Goal: Task Accomplishment & Management: Use online tool/utility

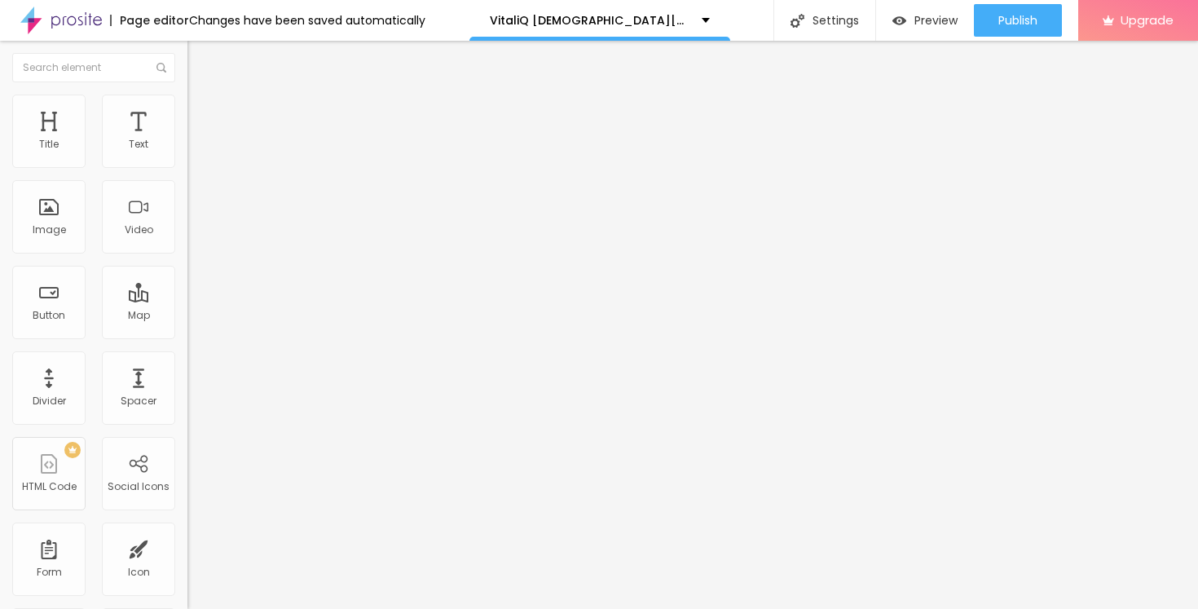
click at [187, 140] on span "Change image" at bounding box center [230, 133] width 87 height 14
click at [187, 108] on li "Style" at bounding box center [280, 103] width 187 height 16
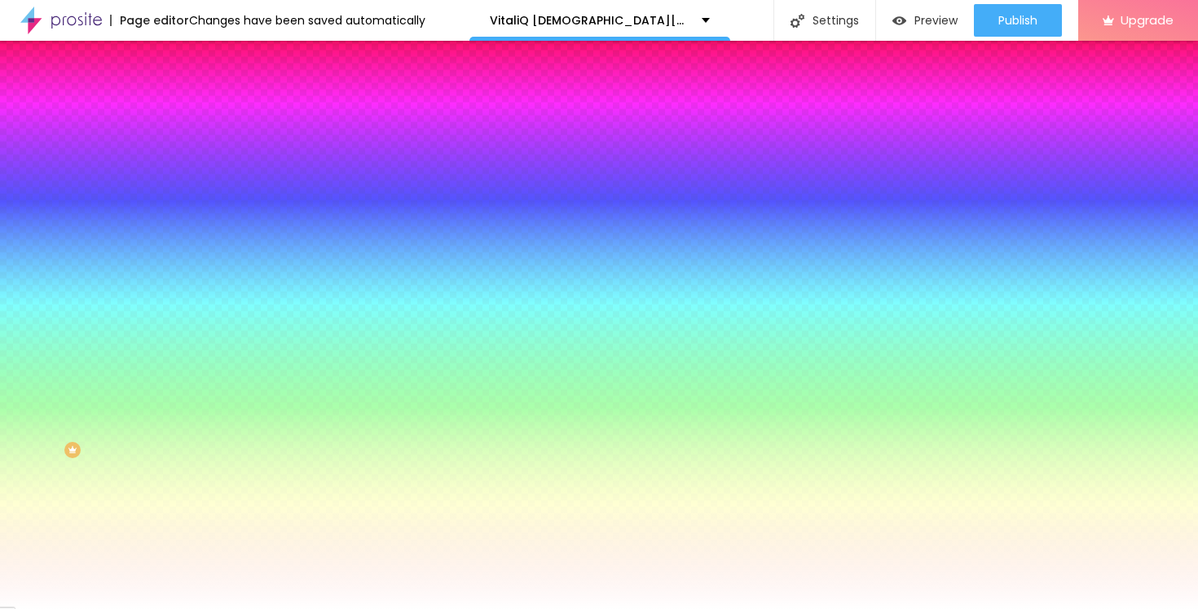
click at [187, 111] on li "Advanced" at bounding box center [280, 119] width 187 height 16
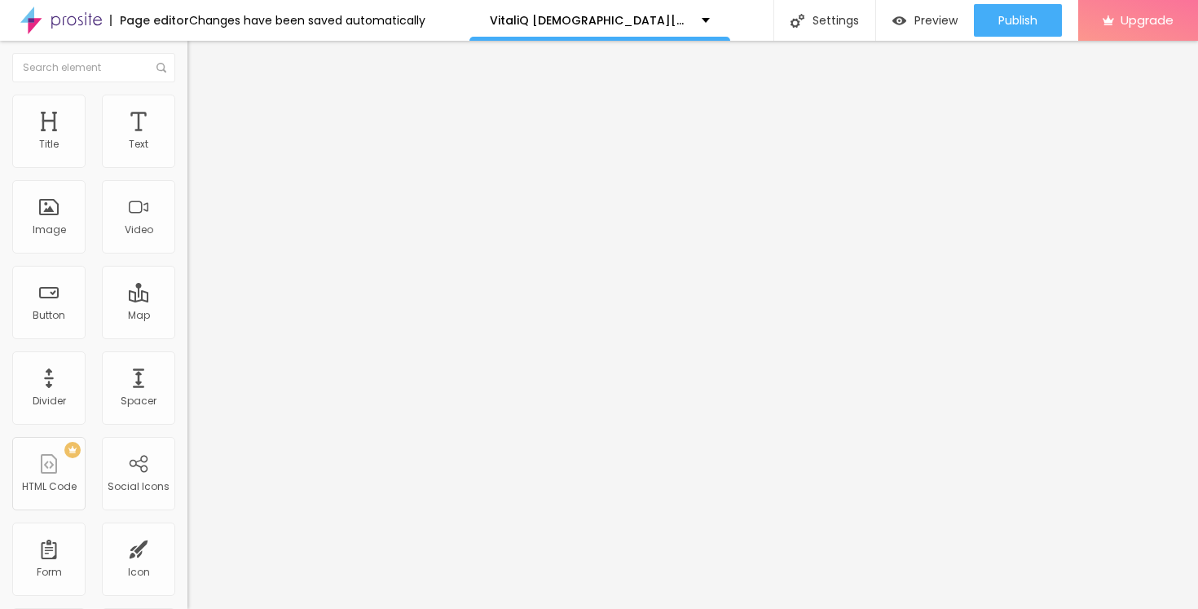
click at [202, 112] on span "Style" at bounding box center [214, 106] width 24 height 14
type input "45"
type input "50"
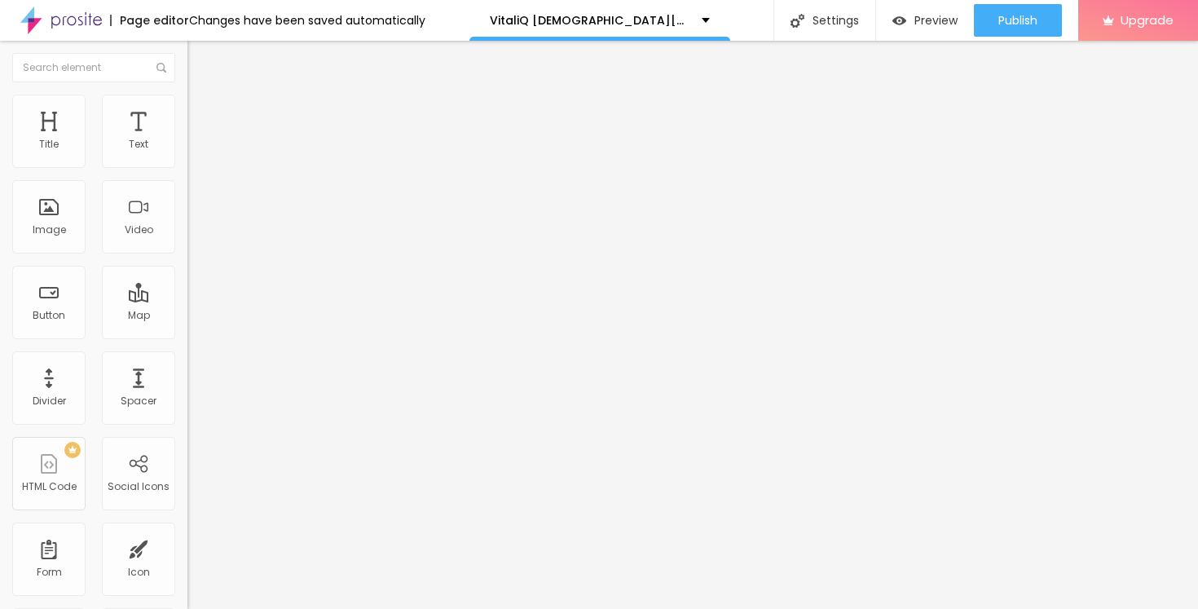
type input "55"
type input "60"
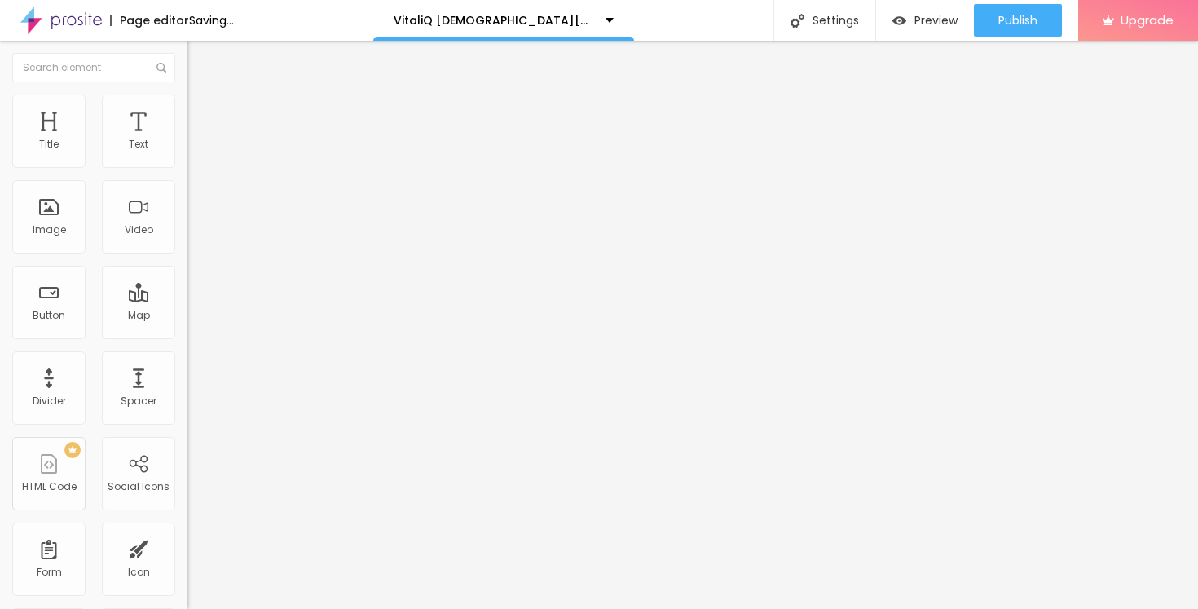
type input "65"
type input "70"
type input "75"
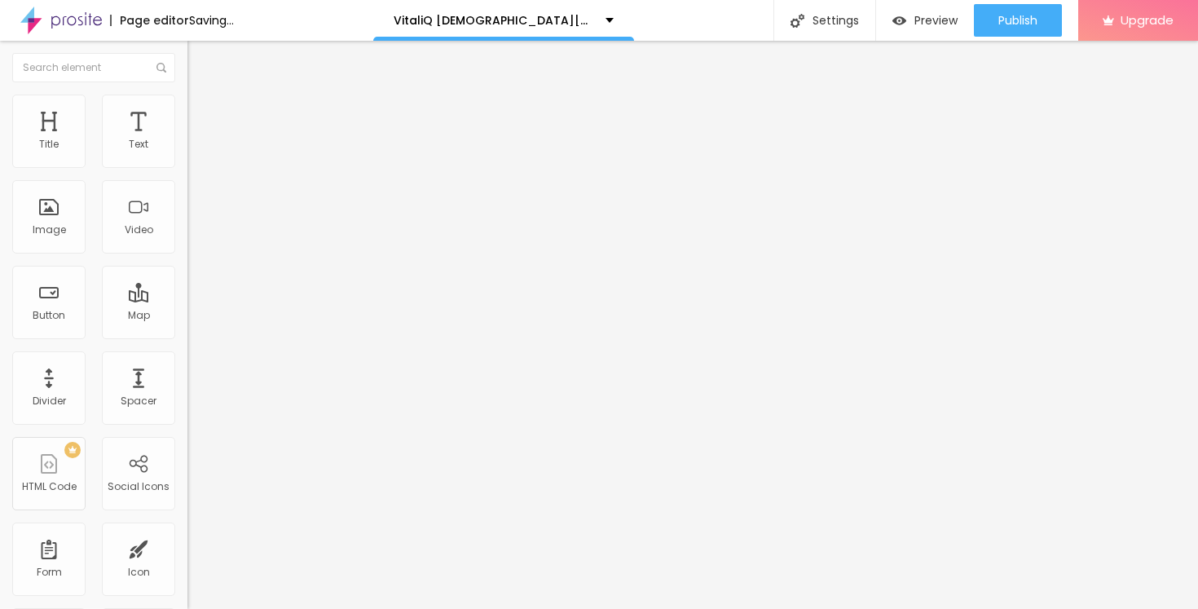
type input "75"
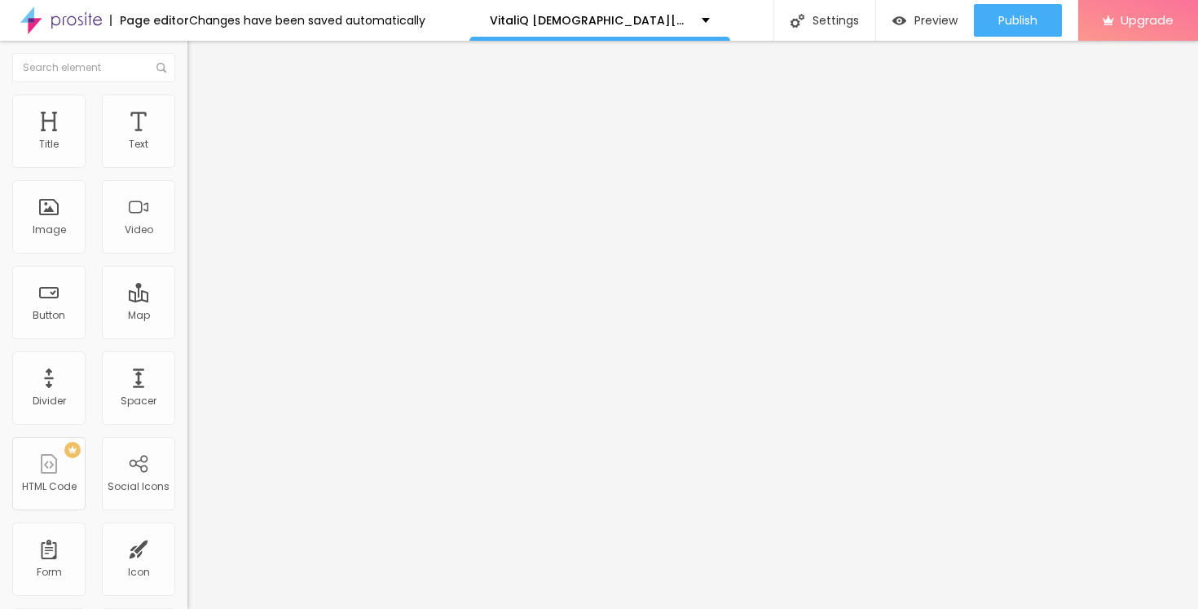
type input "80"
type input "75"
drag, startPoint x: 69, startPoint y: 174, endPoint x: 125, endPoint y: 181, distance: 55.9
type input "75"
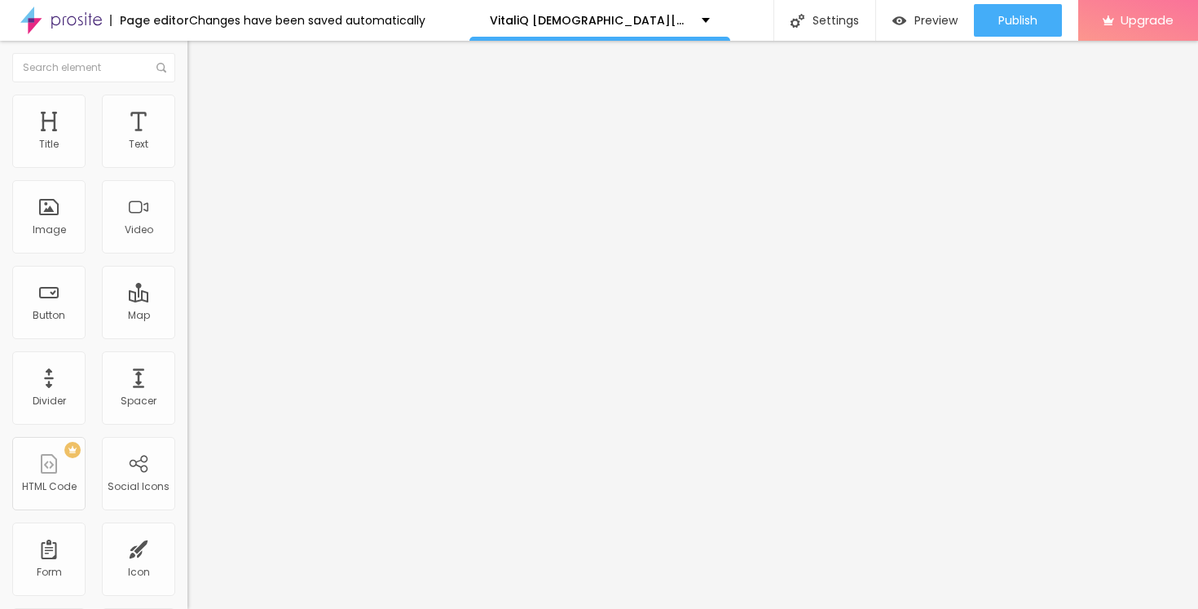
click at [187, 167] on input "range" at bounding box center [239, 160] width 105 height 13
type input "3"
type input "5"
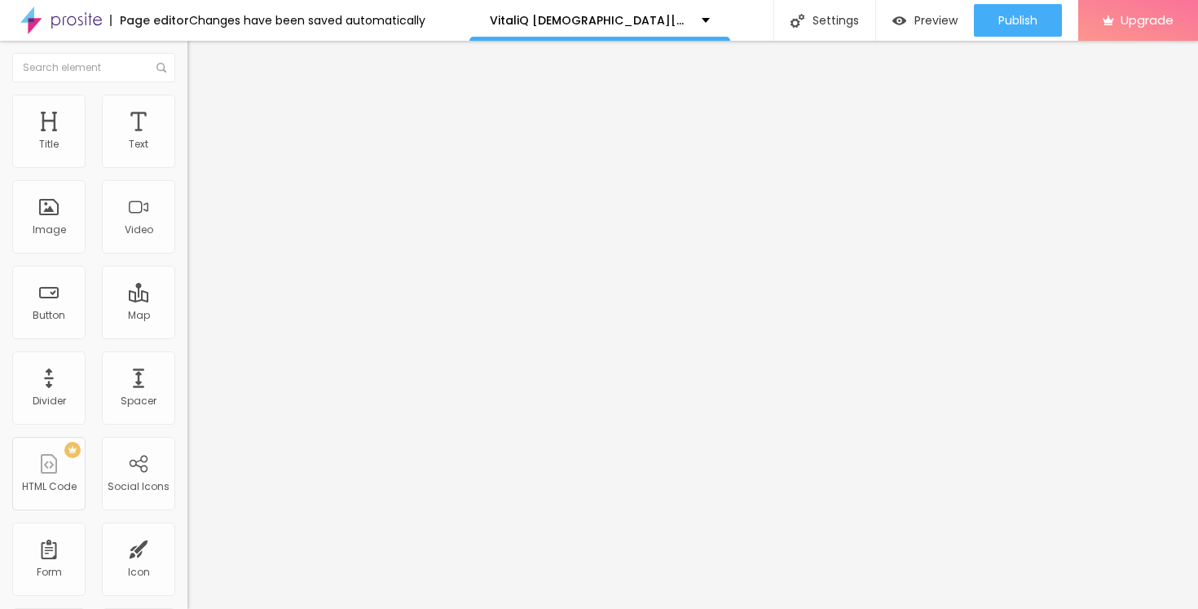
type input "6"
type input "8"
type input "11"
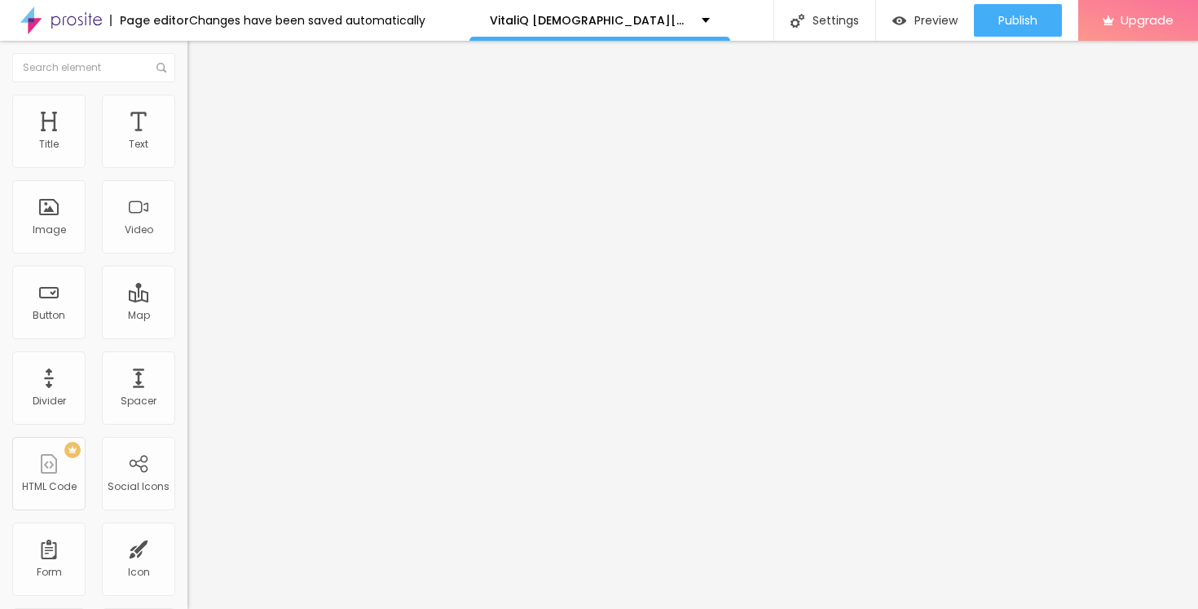
type input "11"
type input "14"
type input "17"
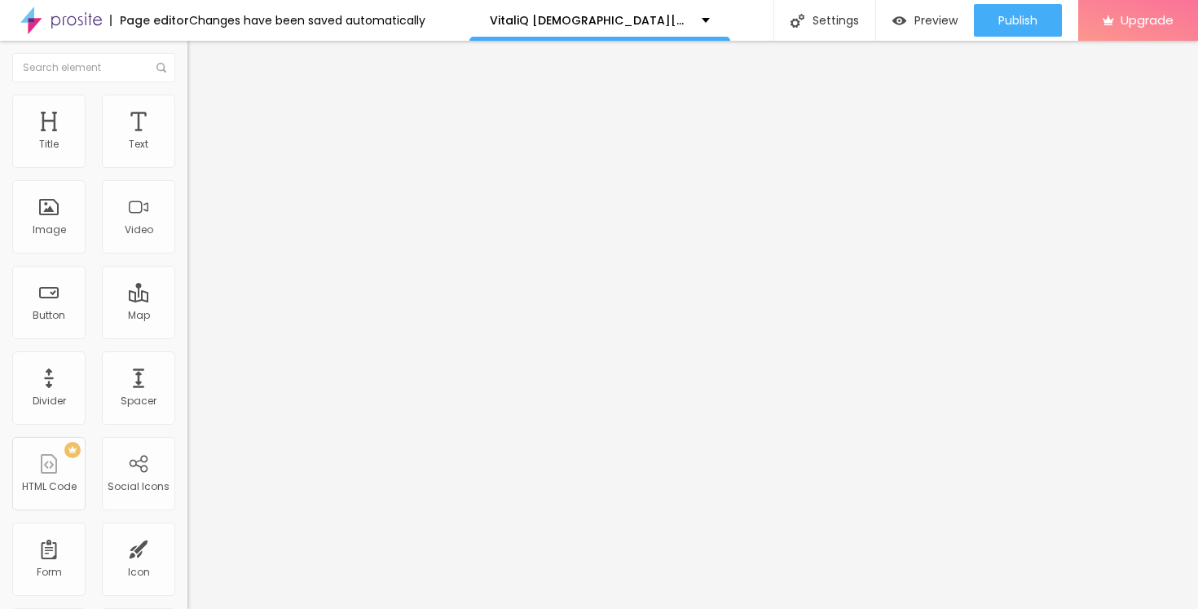
type input "18"
type input "19"
type input "21"
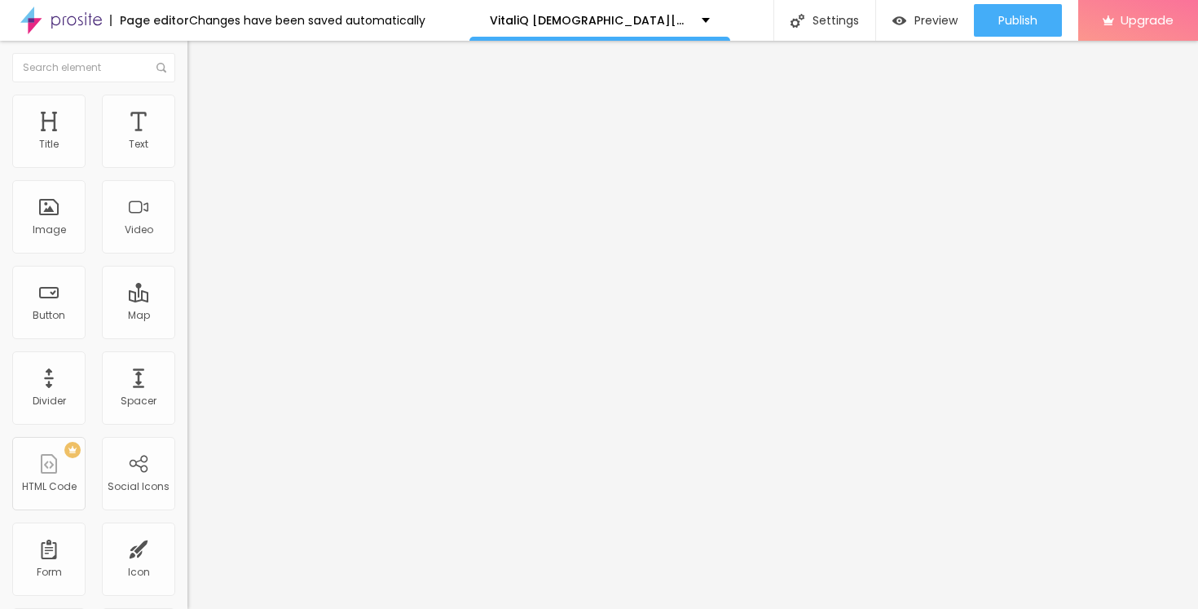
type input "21"
type input "22"
type input "23"
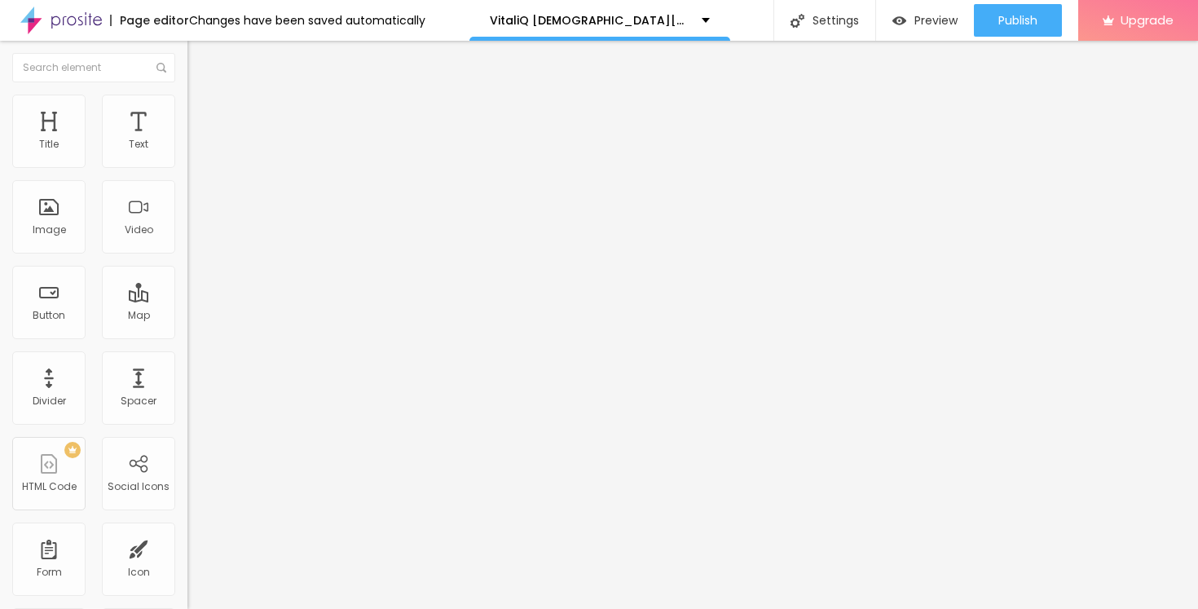
type input "25"
type input "27"
type input "28"
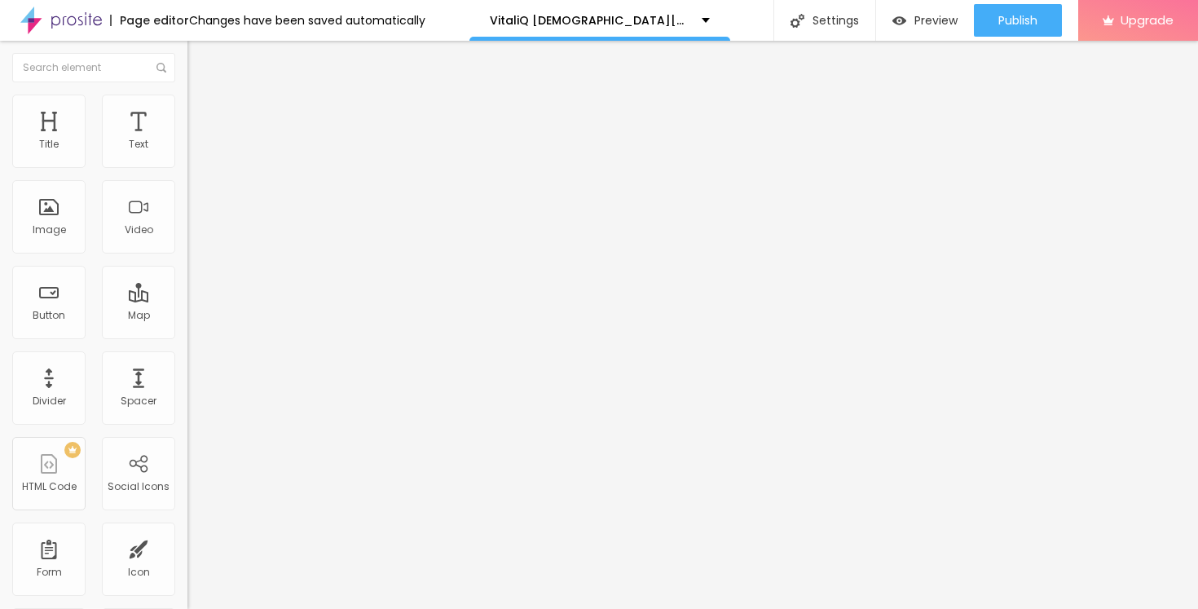
type input "28"
type input "30"
type input "31"
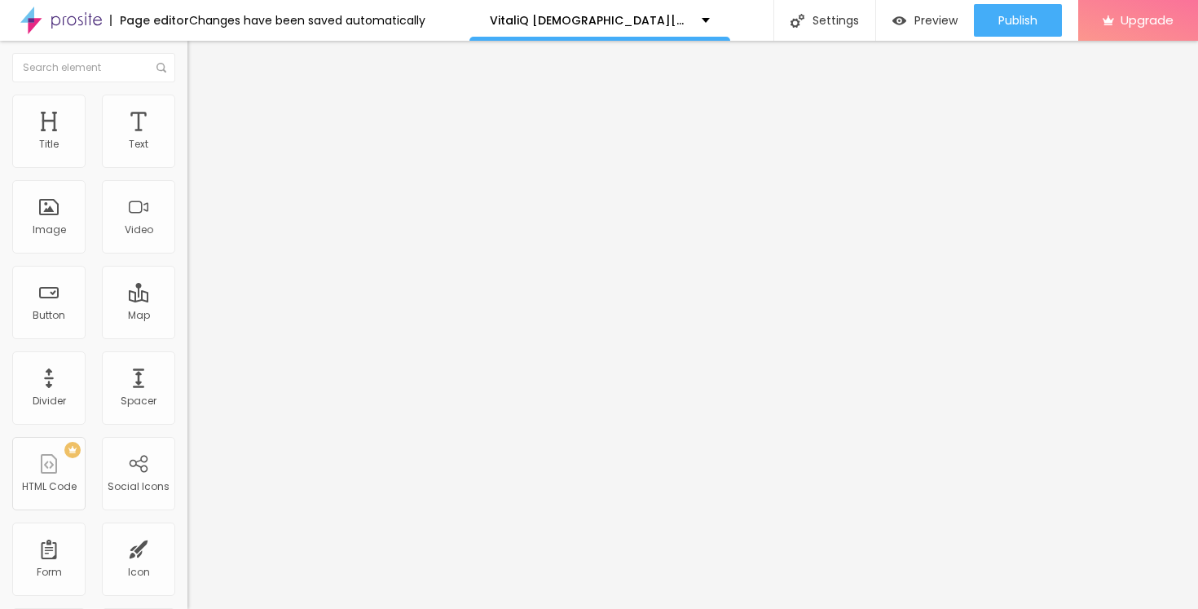
type input "33"
type input "34"
type input "36"
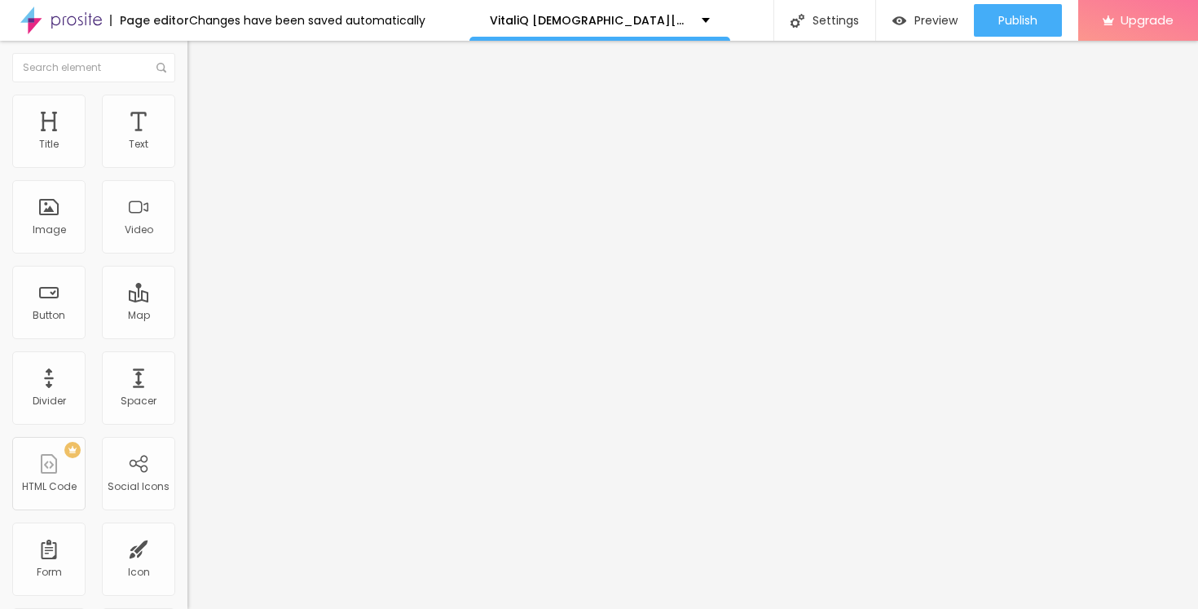
type input "36"
type input "38"
type input "40"
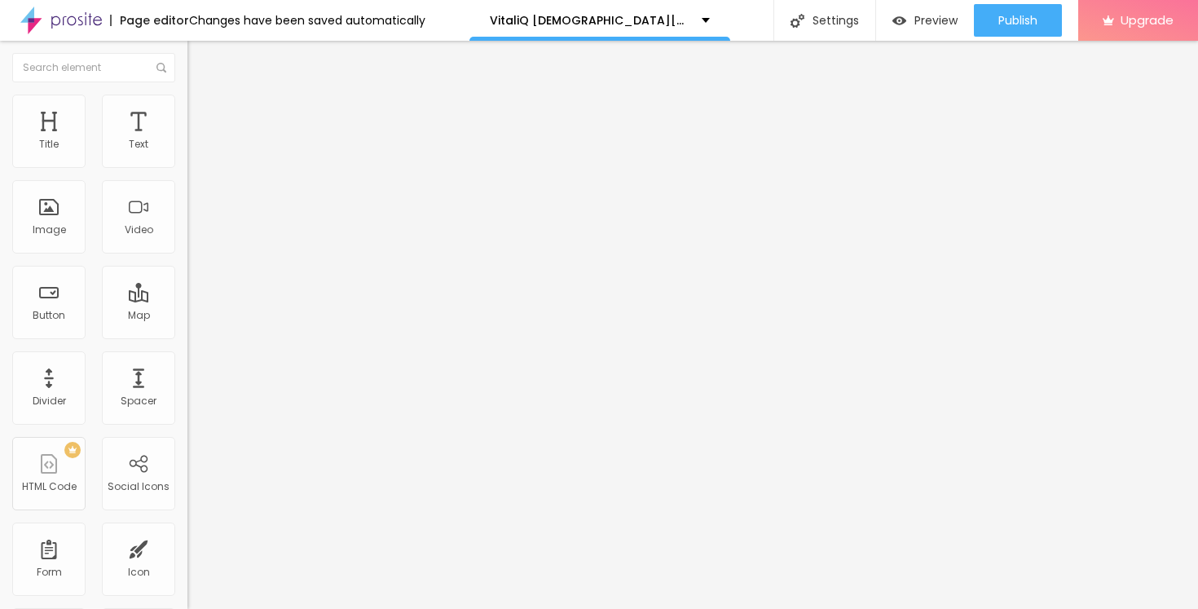
type input "41"
type input "42"
type input "43"
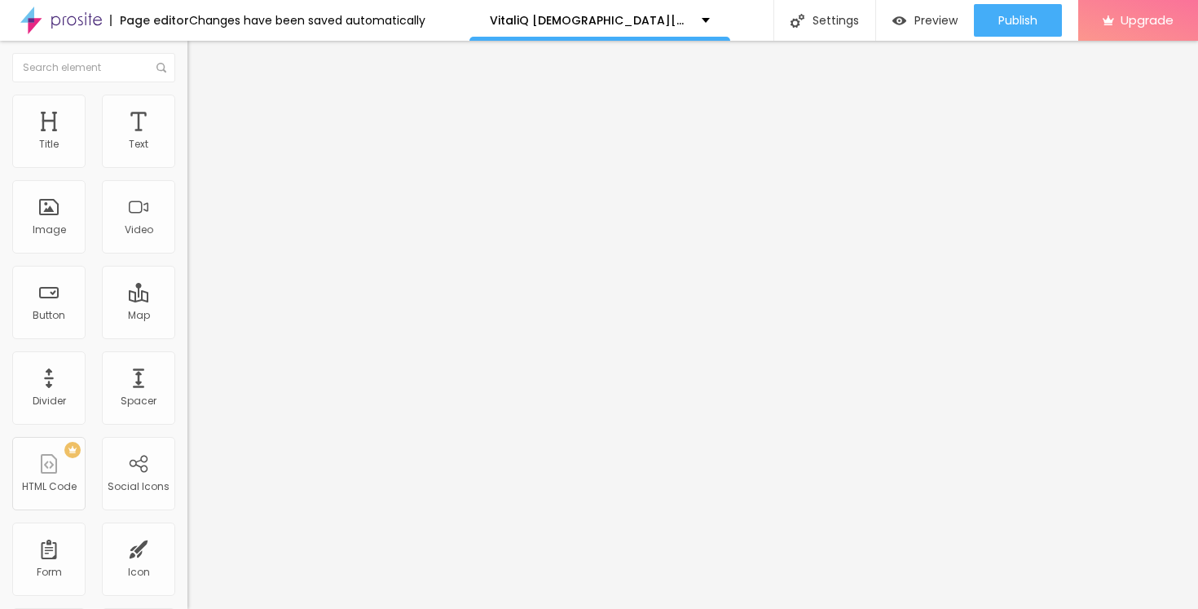
type input "43"
type input "42"
type input "41"
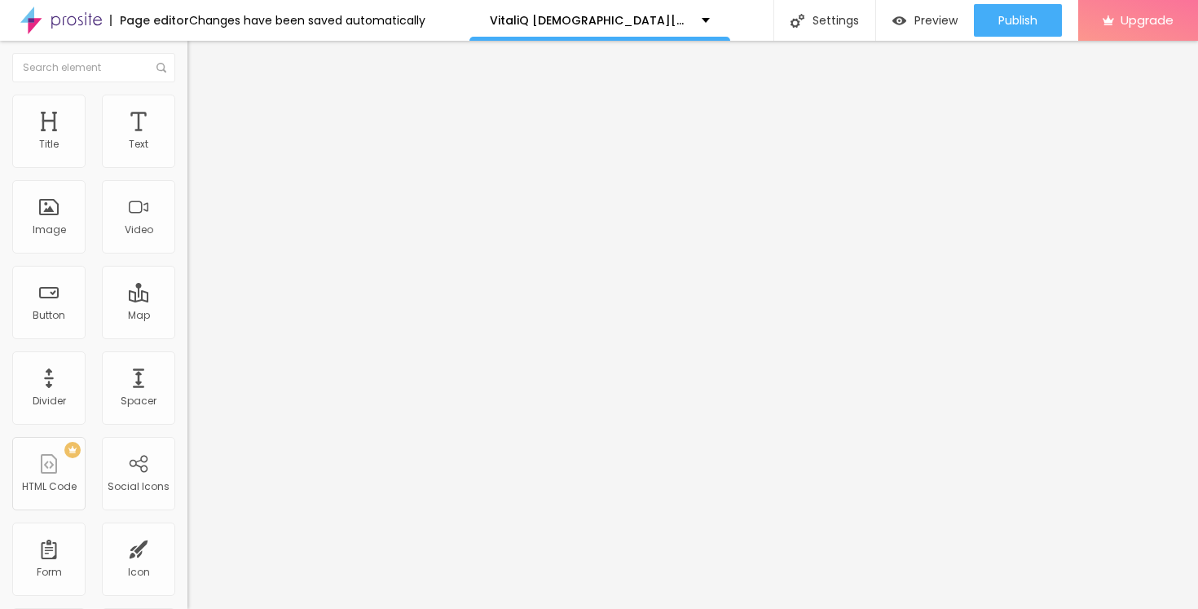
type input "40"
type input "39"
type input "38"
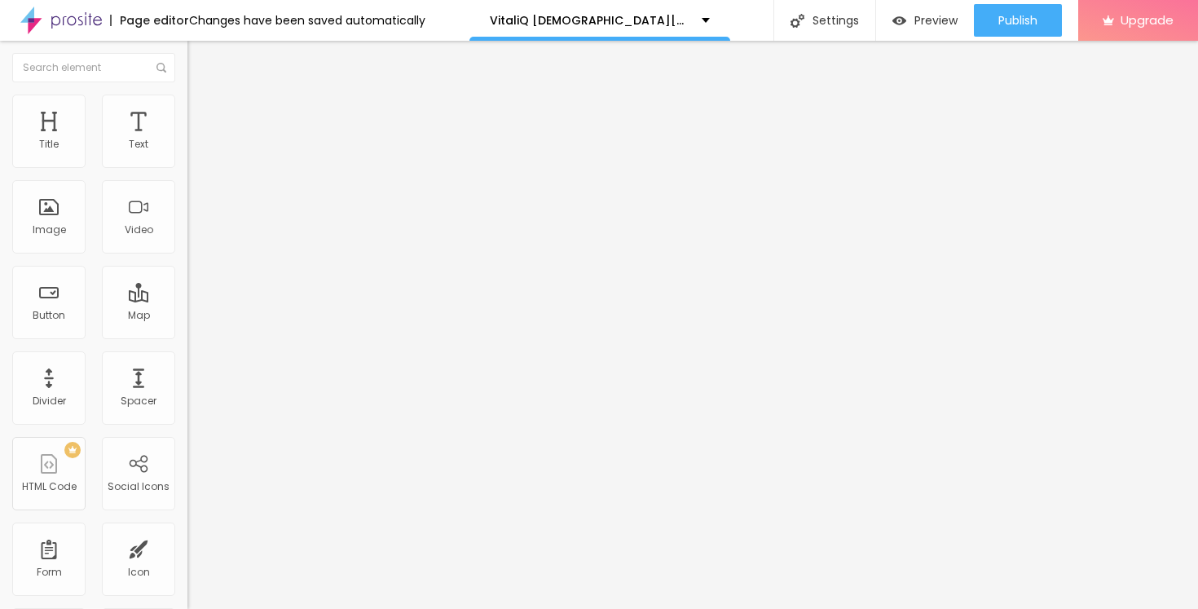
type input "38"
type input "37"
type input "36"
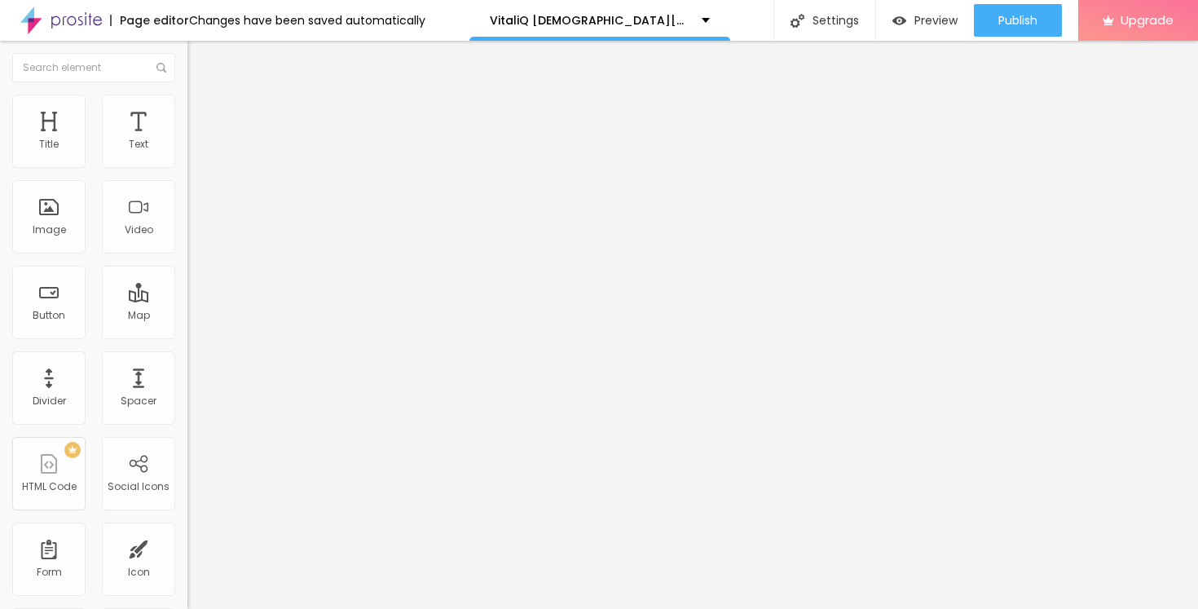
type input "35"
type input "34"
type input "33"
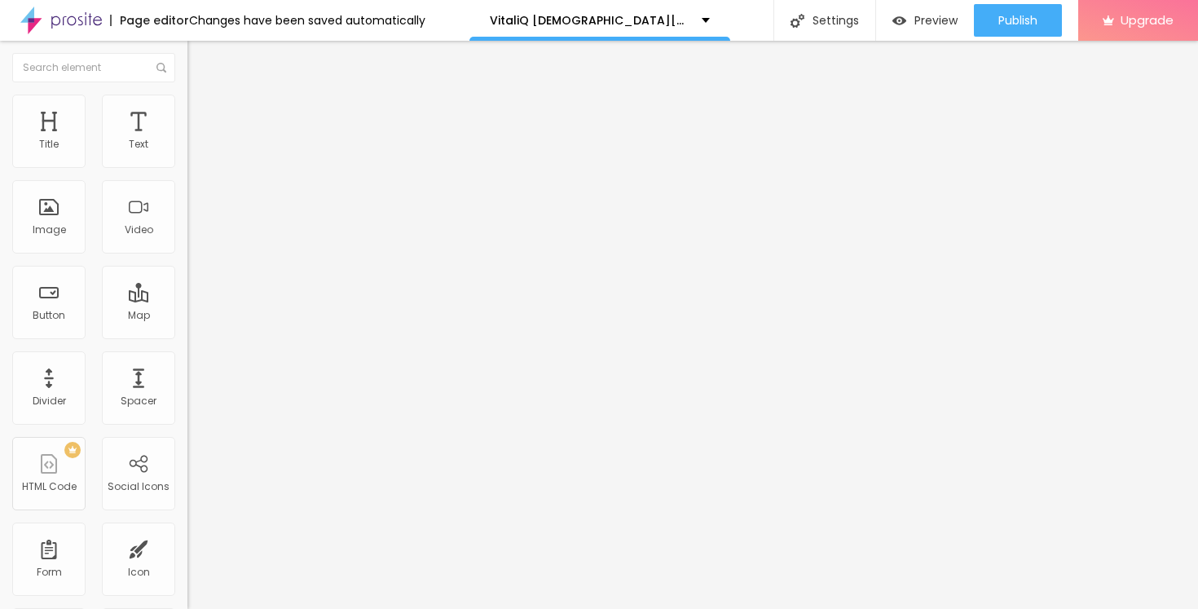
type input "33"
type input "32"
drag, startPoint x: 39, startPoint y: 205, endPoint x: 54, endPoint y: 207, distance: 14.8
type input "32"
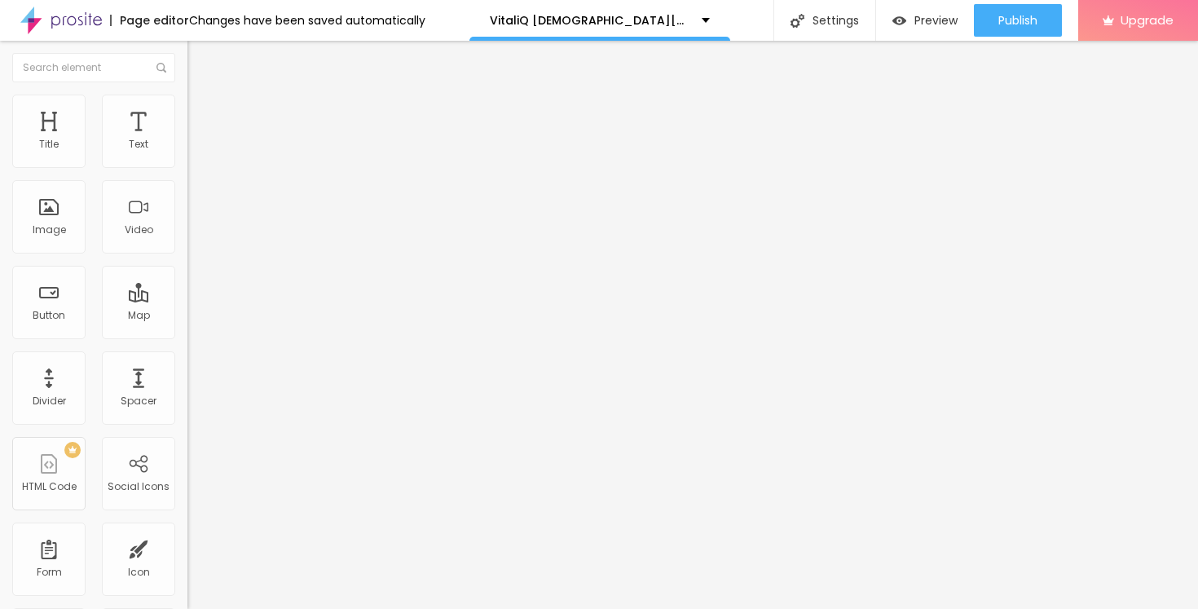
click at [187, 358] on input "range" at bounding box center [239, 364] width 105 height 13
click at [202, 96] on span "Content" at bounding box center [222, 89] width 40 height 14
click at [187, 334] on input "https://" at bounding box center [285, 326] width 196 height 16
click at [194, 236] on icon "button" at bounding box center [199, 231] width 10 height 10
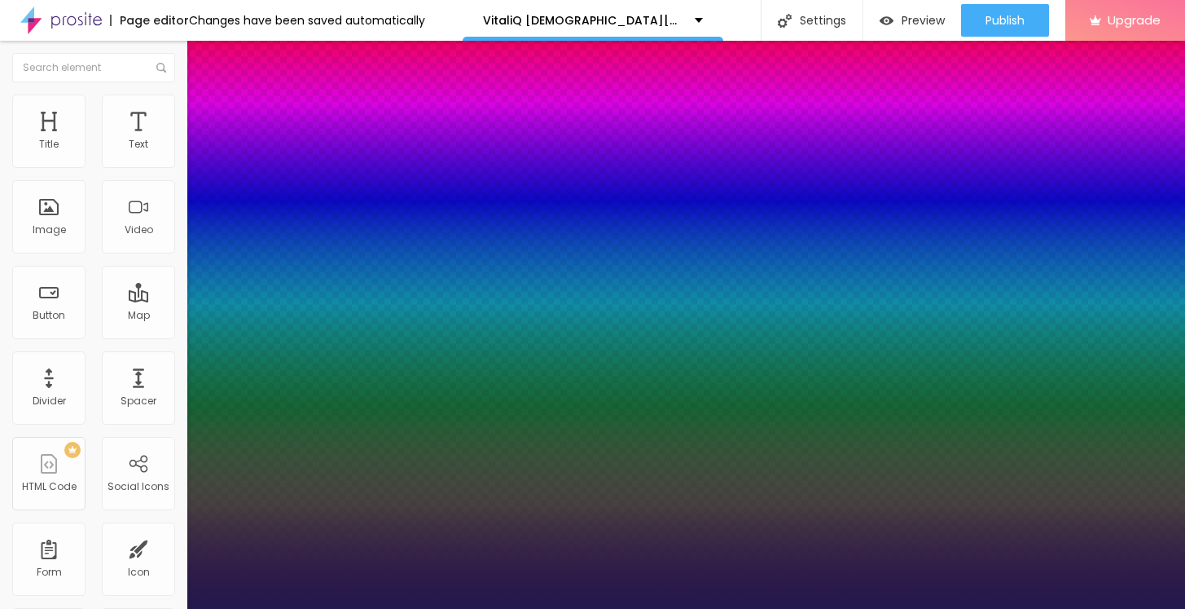
type input "1"
type input "19"
type input "1"
type input "22"
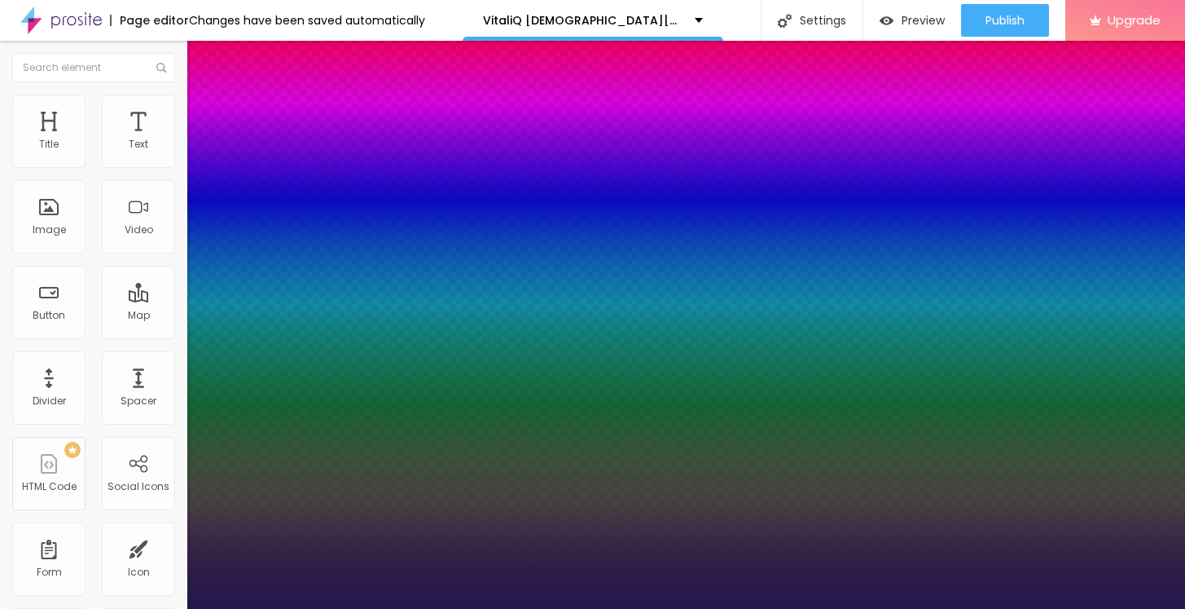
type input "22"
type input "1"
type input "36"
type input "1"
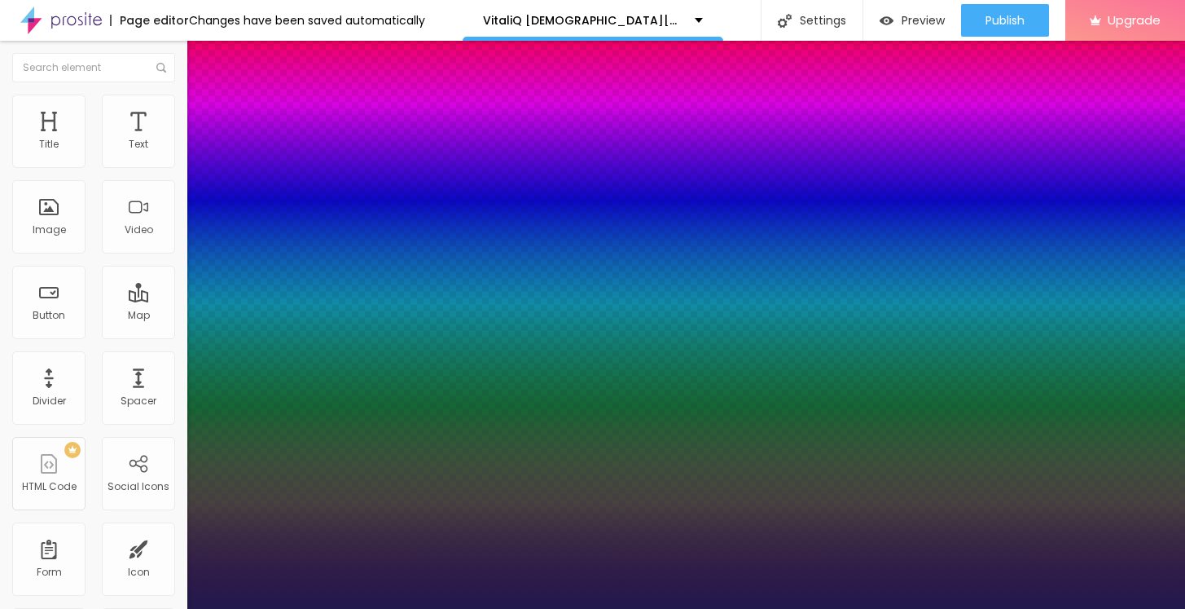
type input "45"
type input "1"
type input "52"
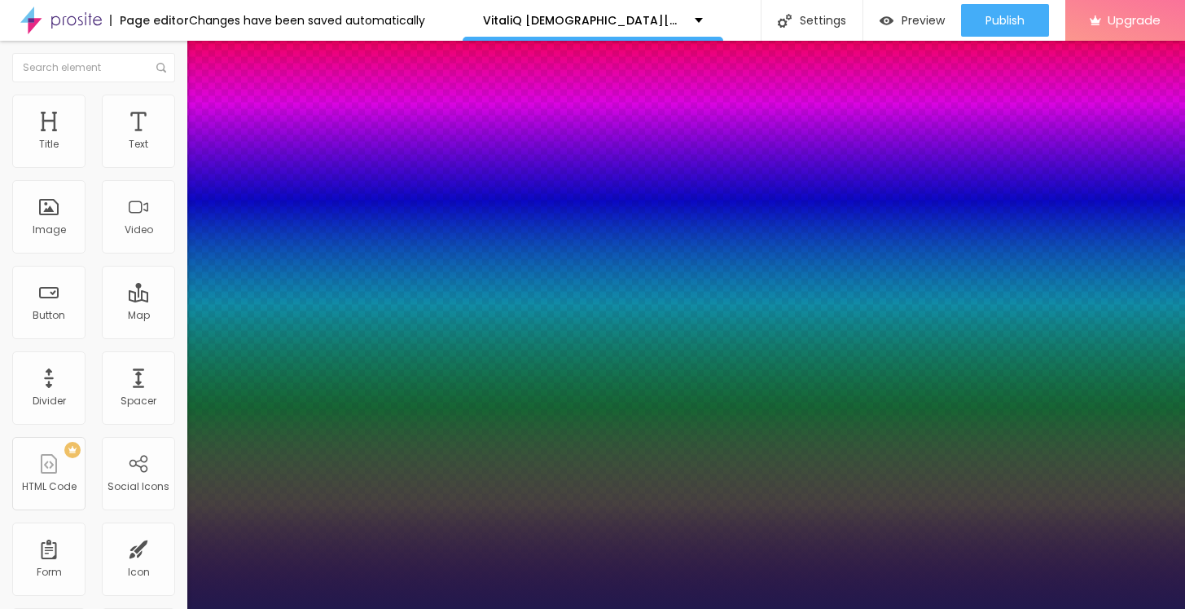
type input "1"
type input "59"
type input "1"
type input "62"
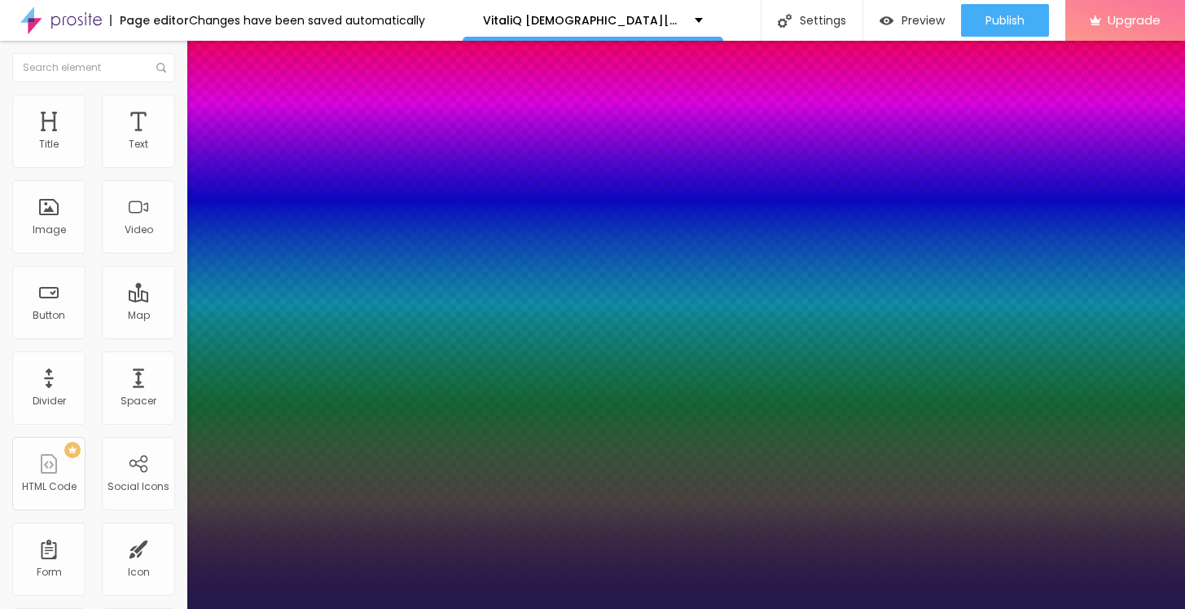
type input "62"
type input "1"
type input "63"
type input "1"
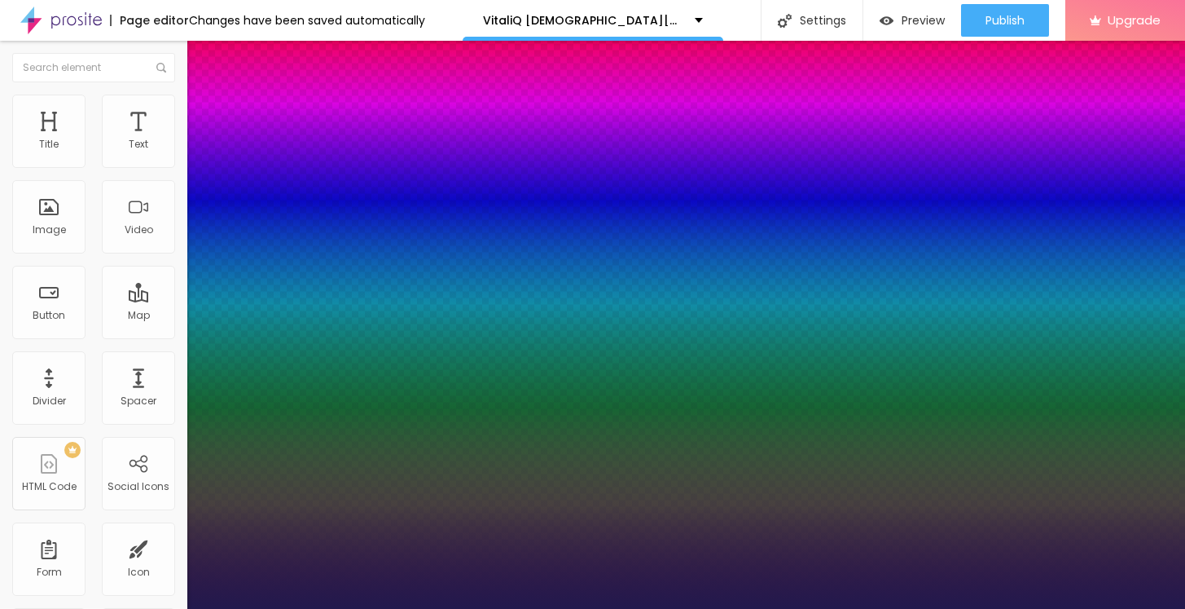
type input "65"
type input "1"
type input "66"
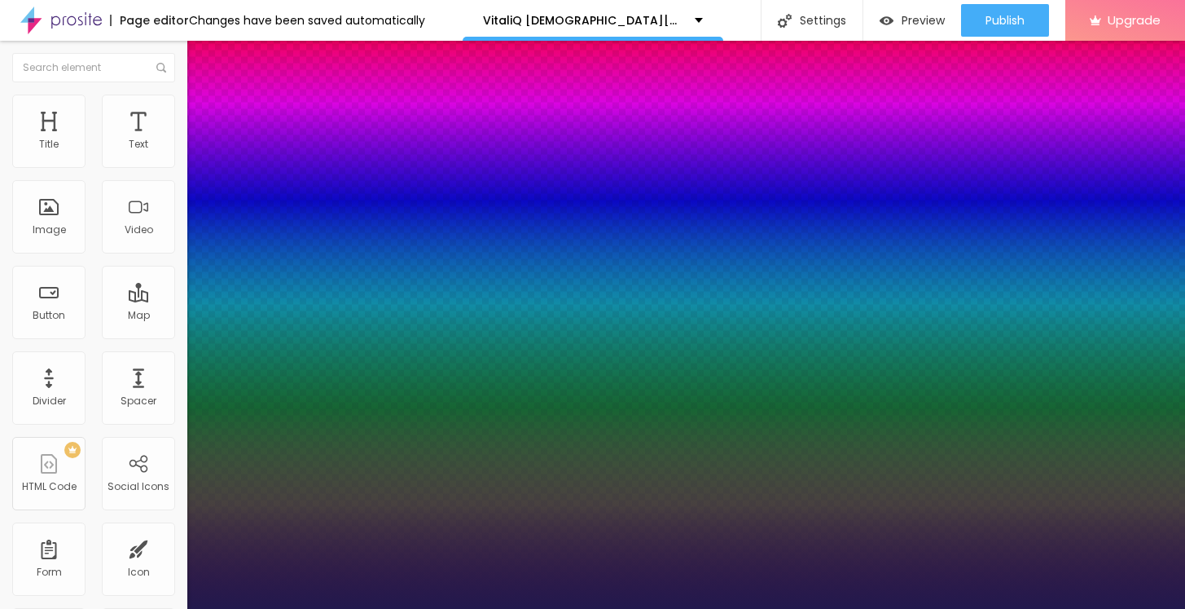
type input "1"
type input "67"
type input "1"
type input "68"
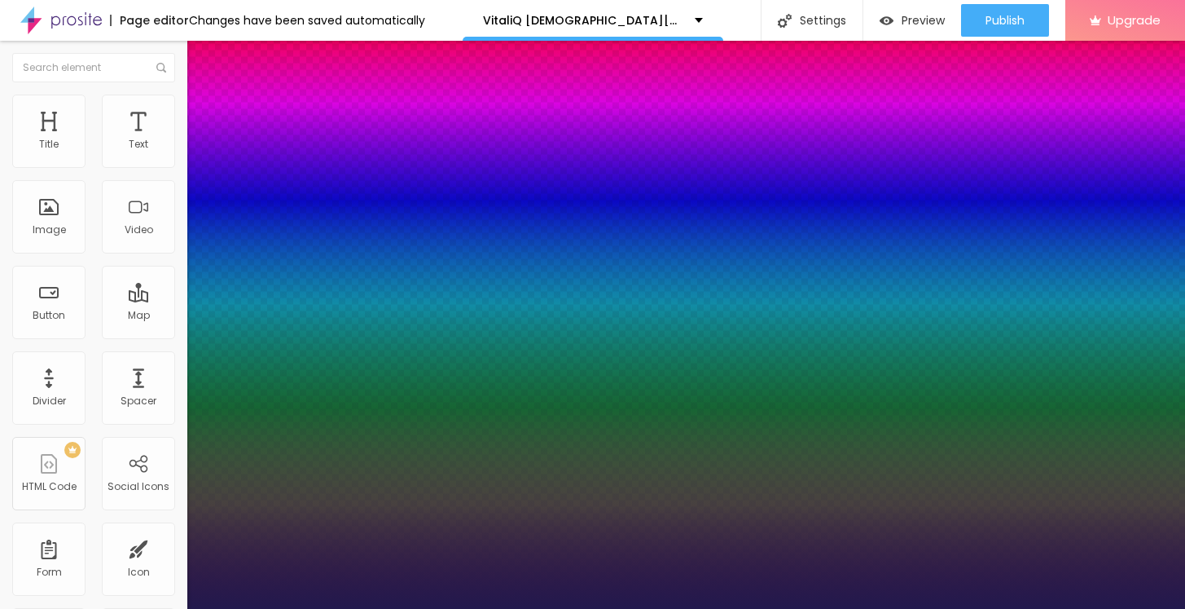
type input "68"
type input "1"
type input "69"
type input "1"
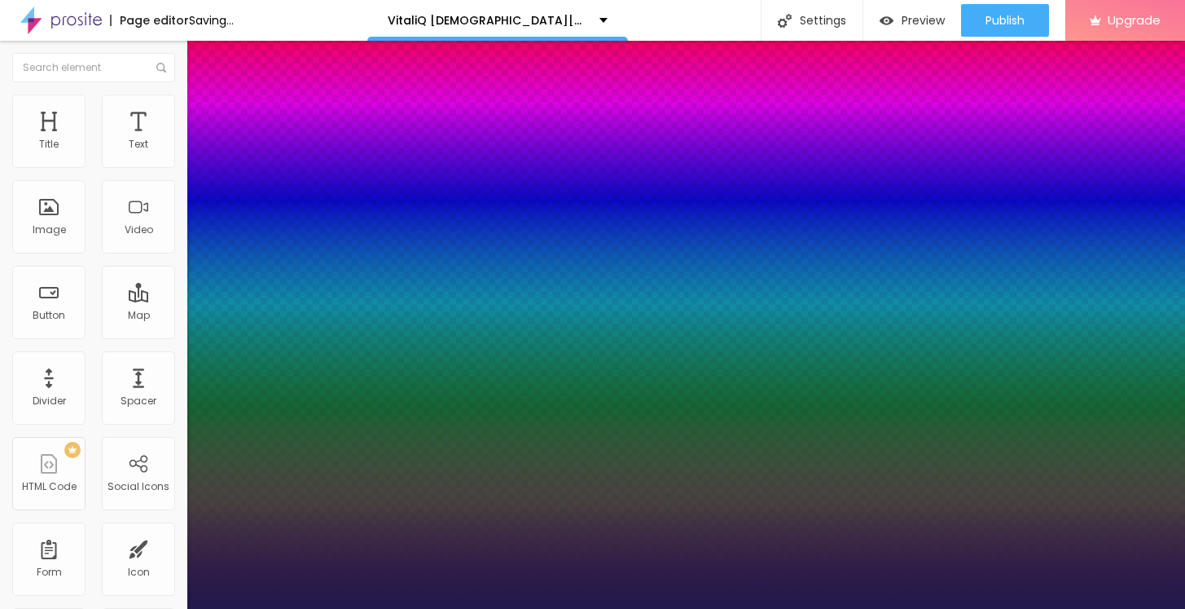
type input "70"
type input "1"
type input "71"
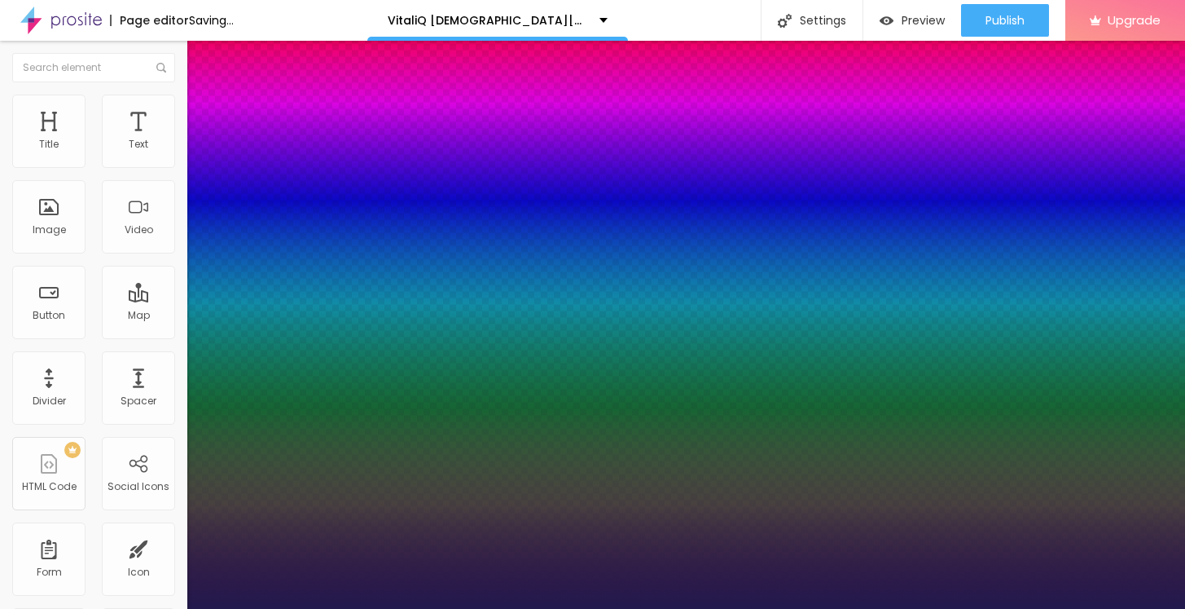
type input "1"
type input "72"
type input "1"
type input "73"
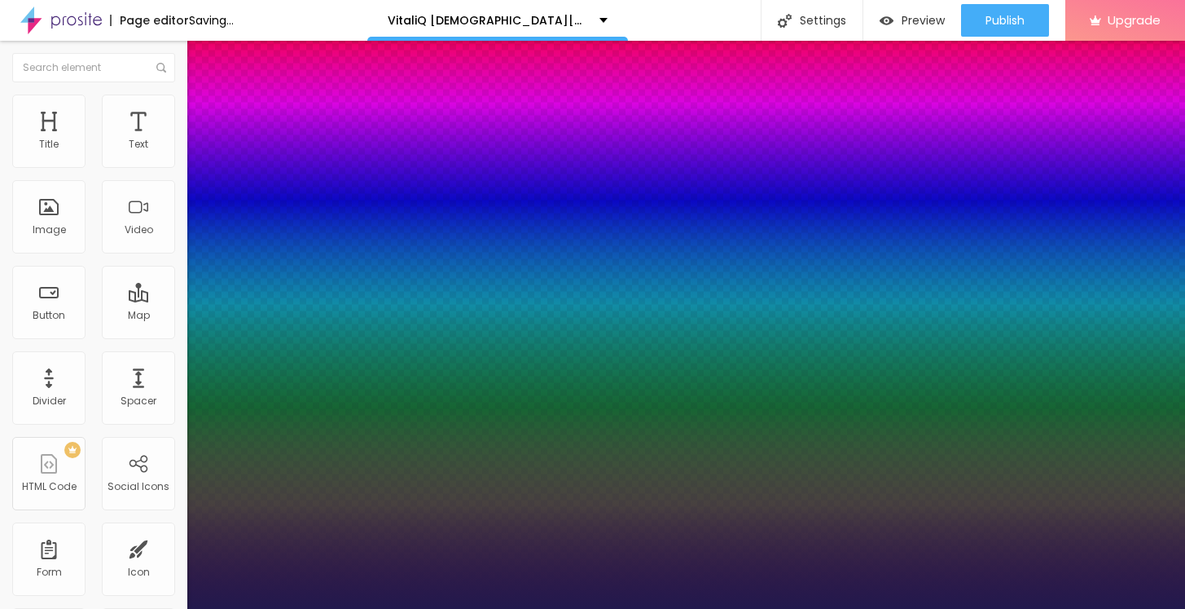
type input "73"
type input "1"
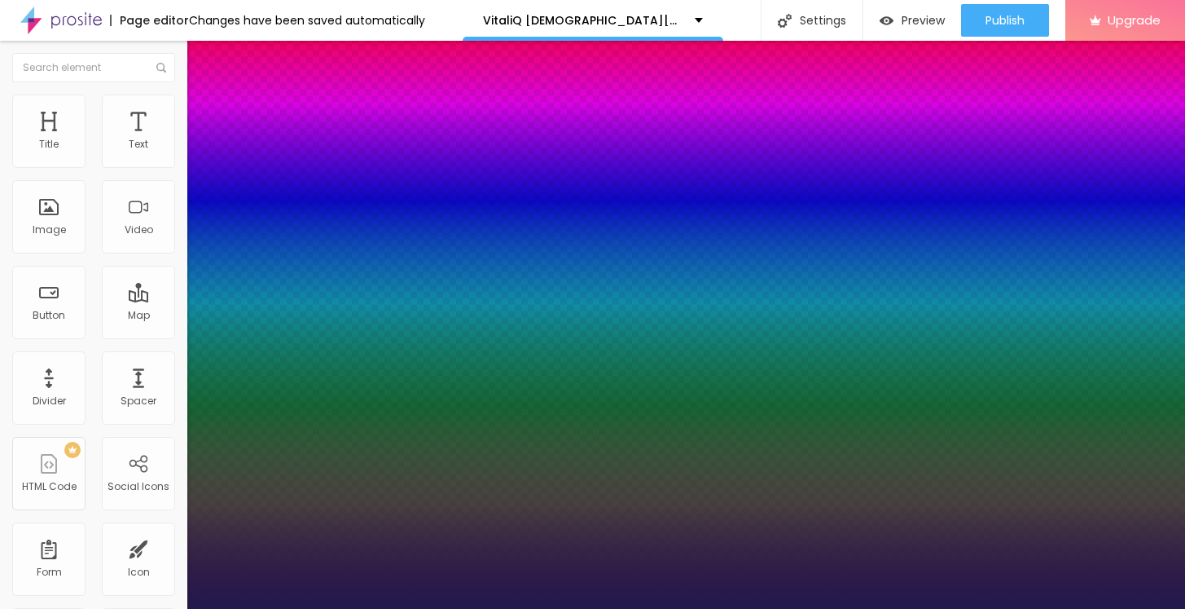
drag, startPoint x: 223, startPoint y: 459, endPoint x: 292, endPoint y: 459, distance: 68.4
type input "73"
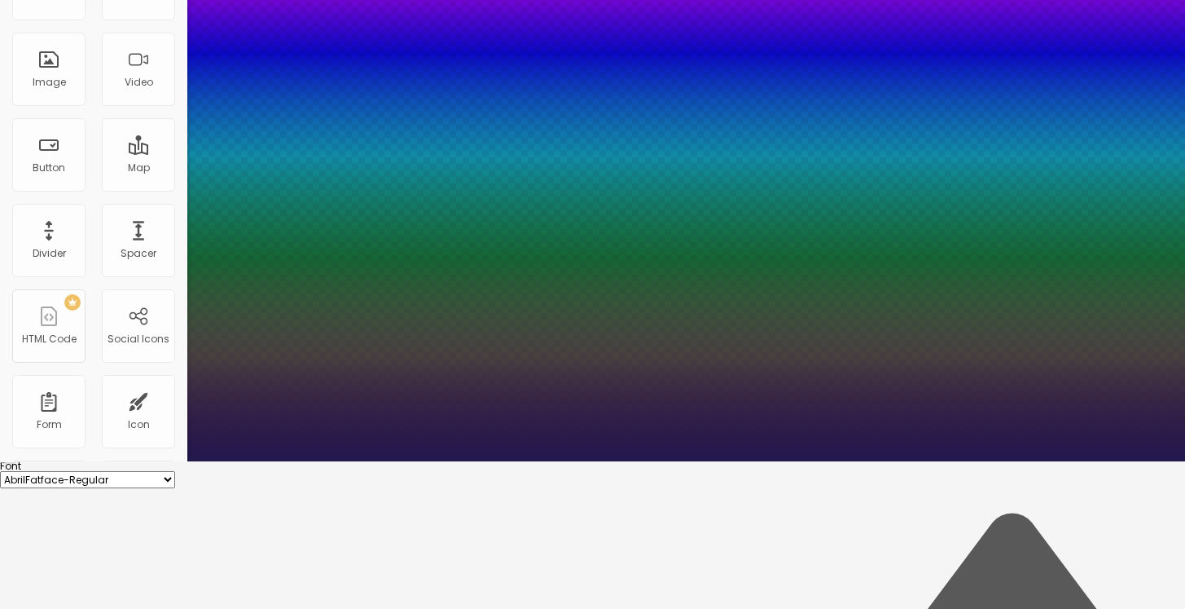
type input "1"
type input "75"
type input "1"
type input "78"
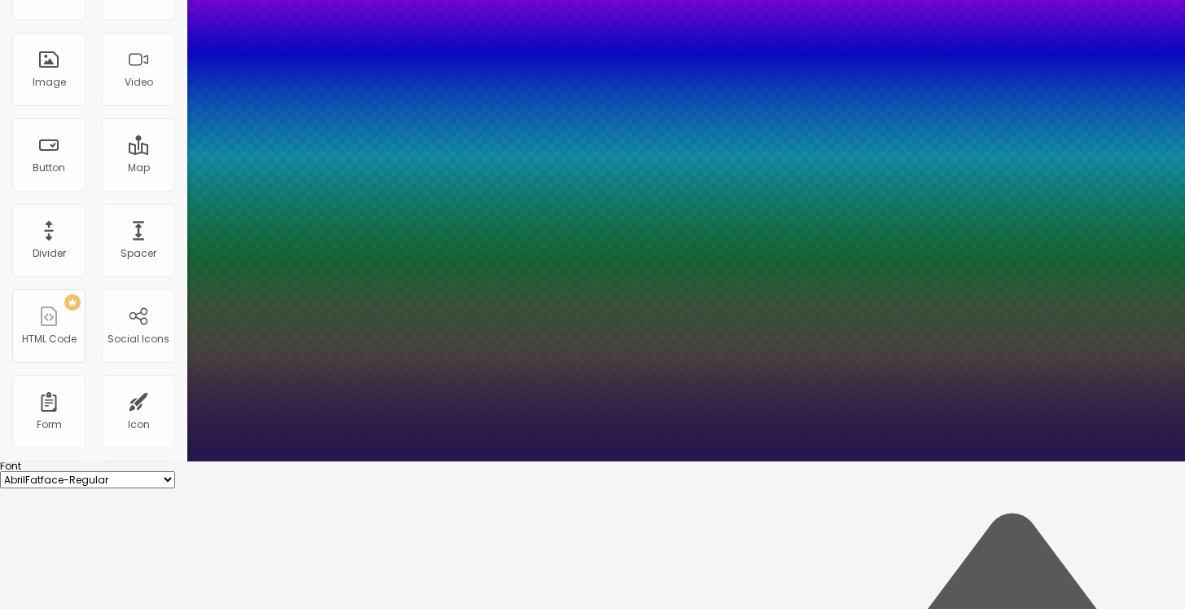
type input "78"
type input "1"
type input "79"
type input "1"
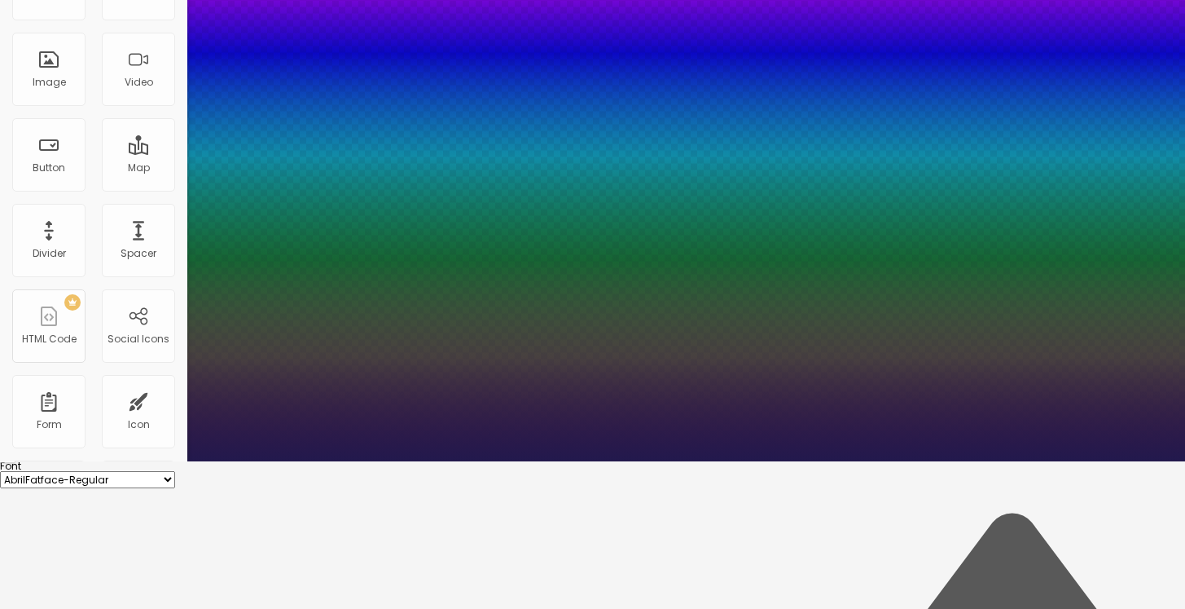
type input "80"
type input "1"
type input "81"
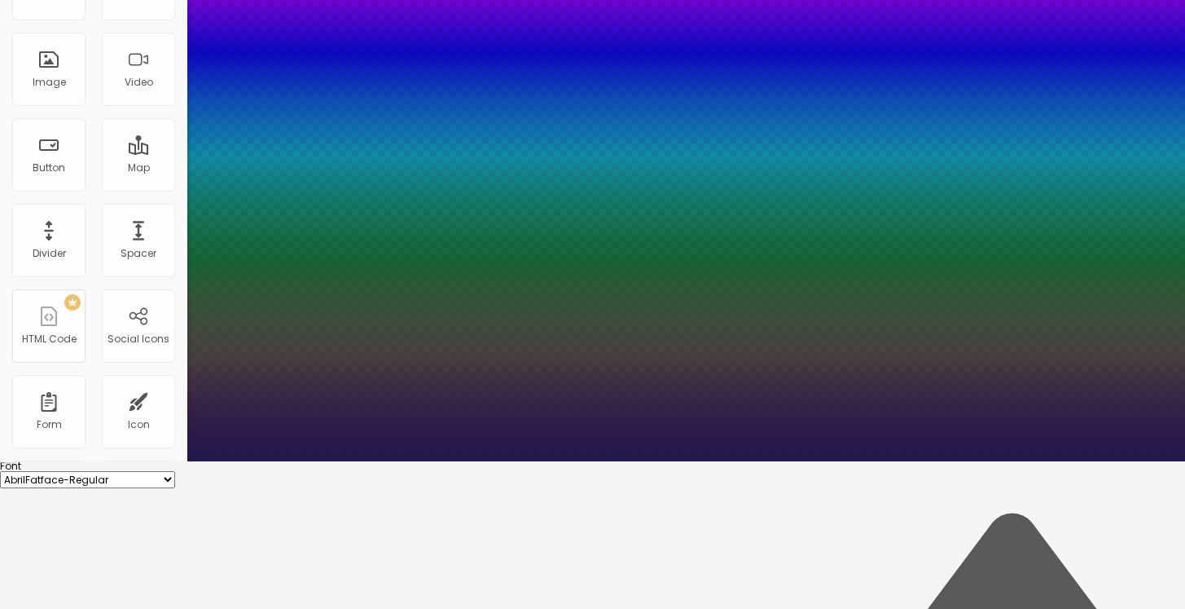
type input "1"
type input "82"
type input "1"
type input "83"
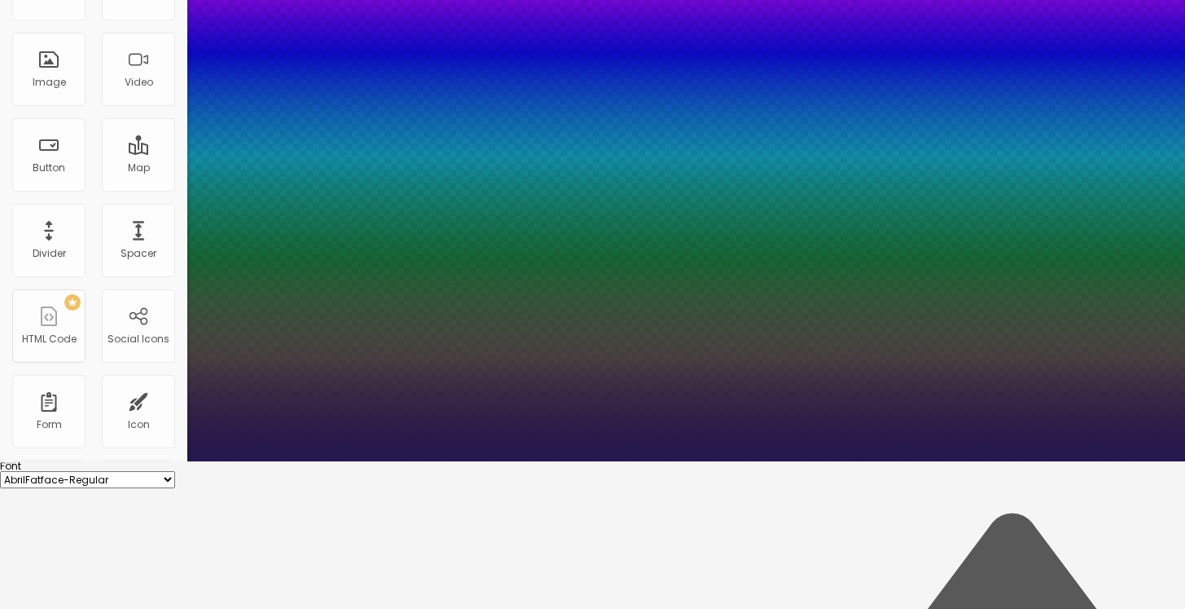
type input "83"
type input "1"
type input "82"
type input "1"
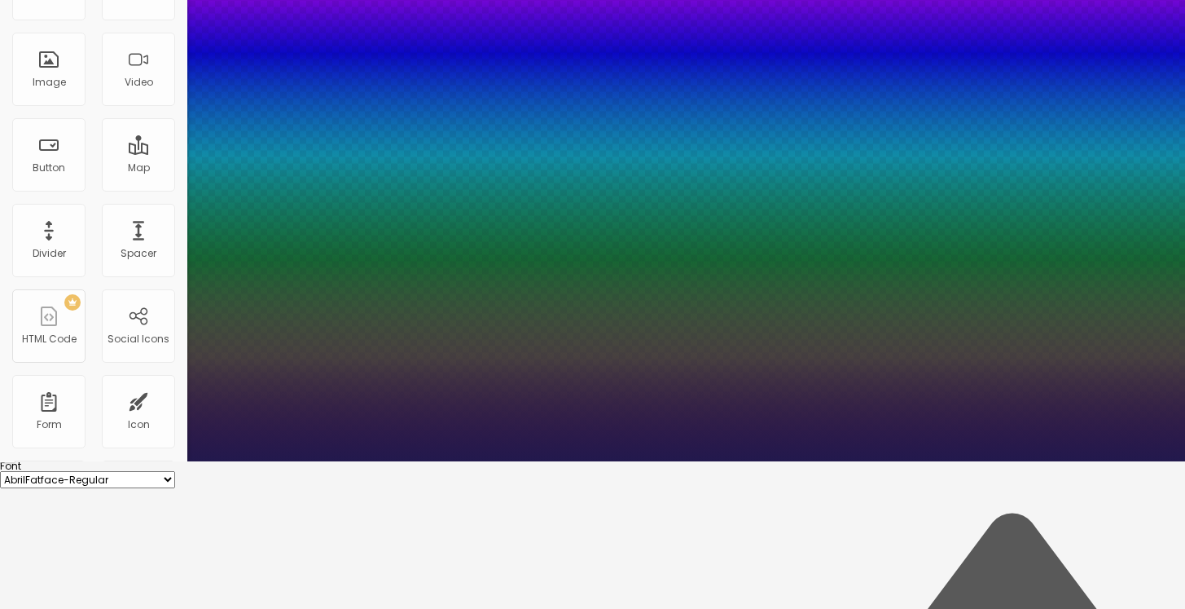
type input "81"
type input "1"
type input "80"
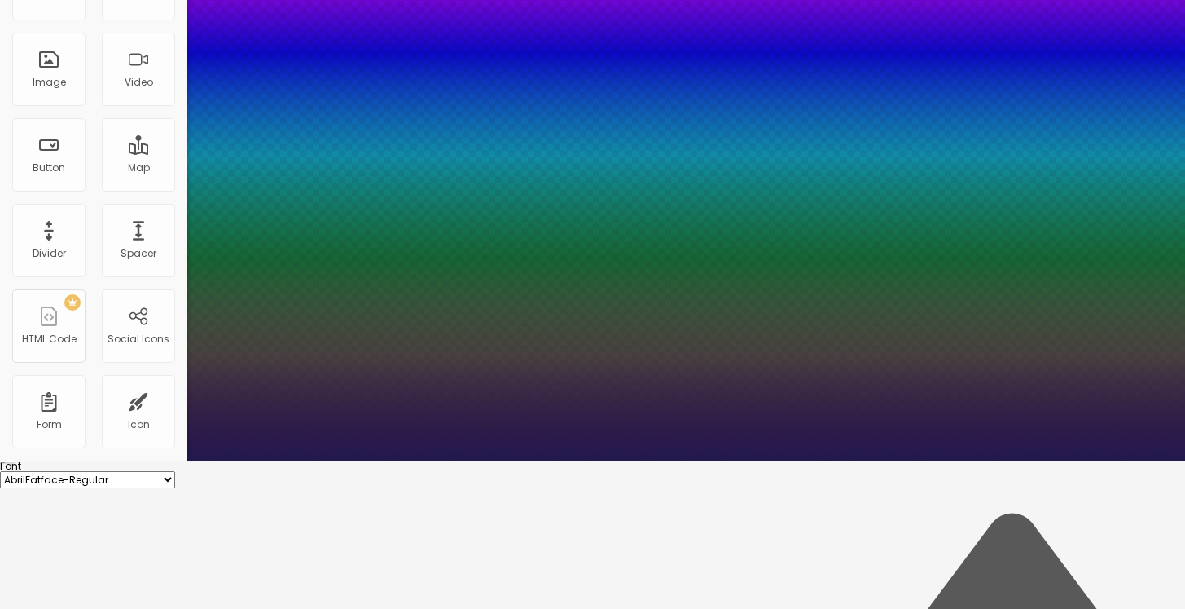
type input "1"
drag, startPoint x: 292, startPoint y: 312, endPoint x: 301, endPoint y: 314, distance: 8.5
type input "80"
type input "1"
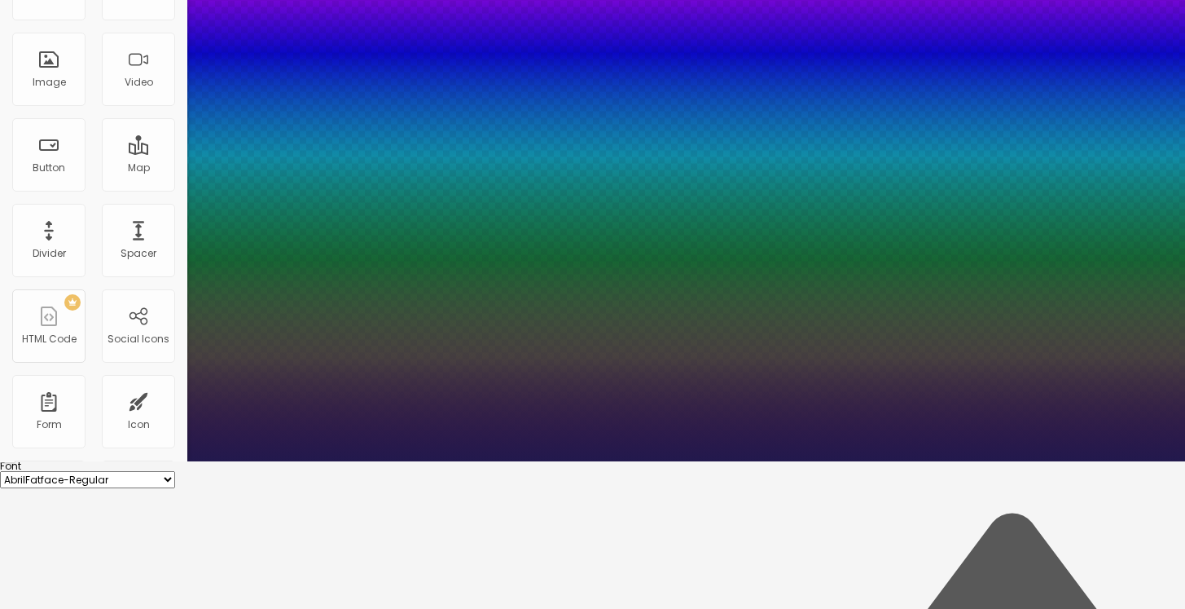
click at [442, 461] on div at bounding box center [592, 461] width 1185 height 0
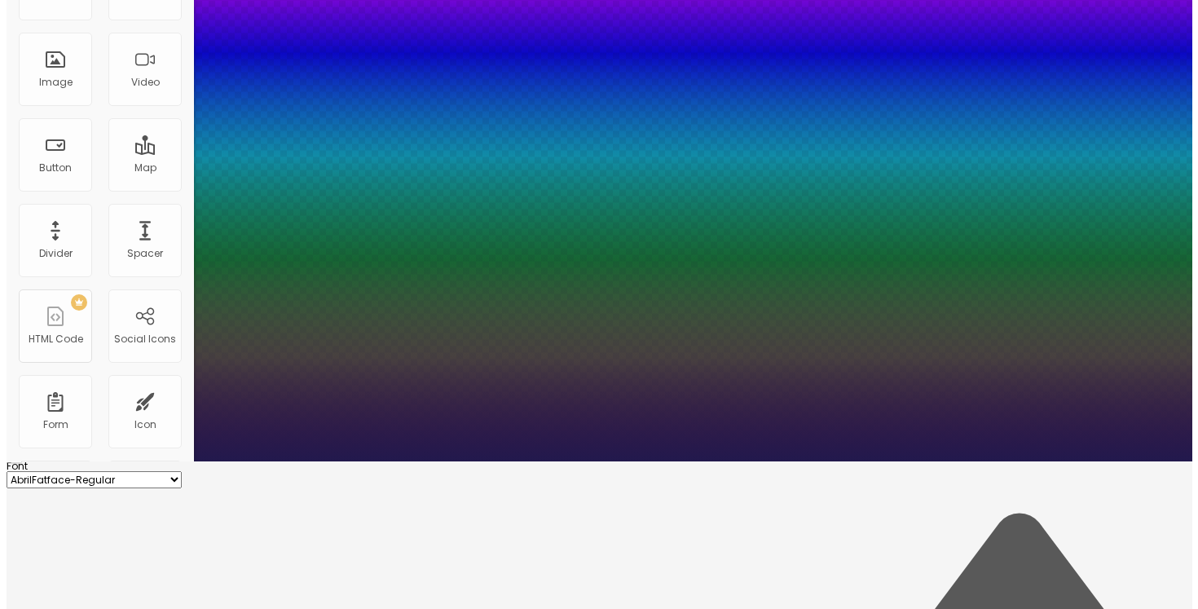
scroll to position [0, 0]
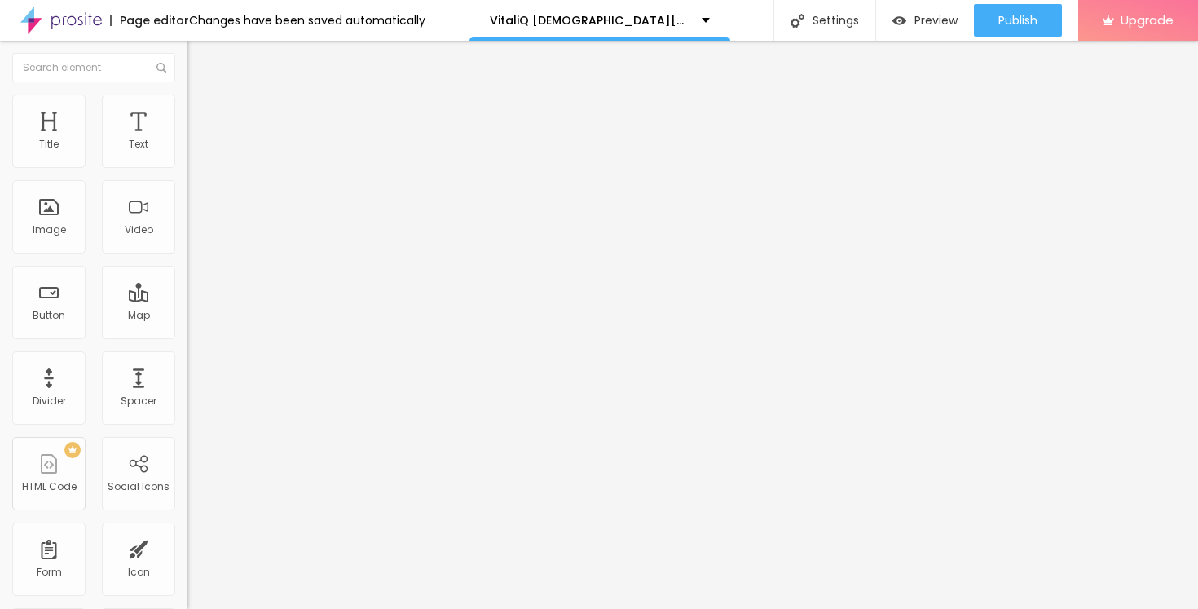
click at [187, 334] on input "https://" at bounding box center [285, 326] width 196 height 16
paste input "[DOMAIN_NAME][URL]"
type input "[URL][DOMAIN_NAME]"
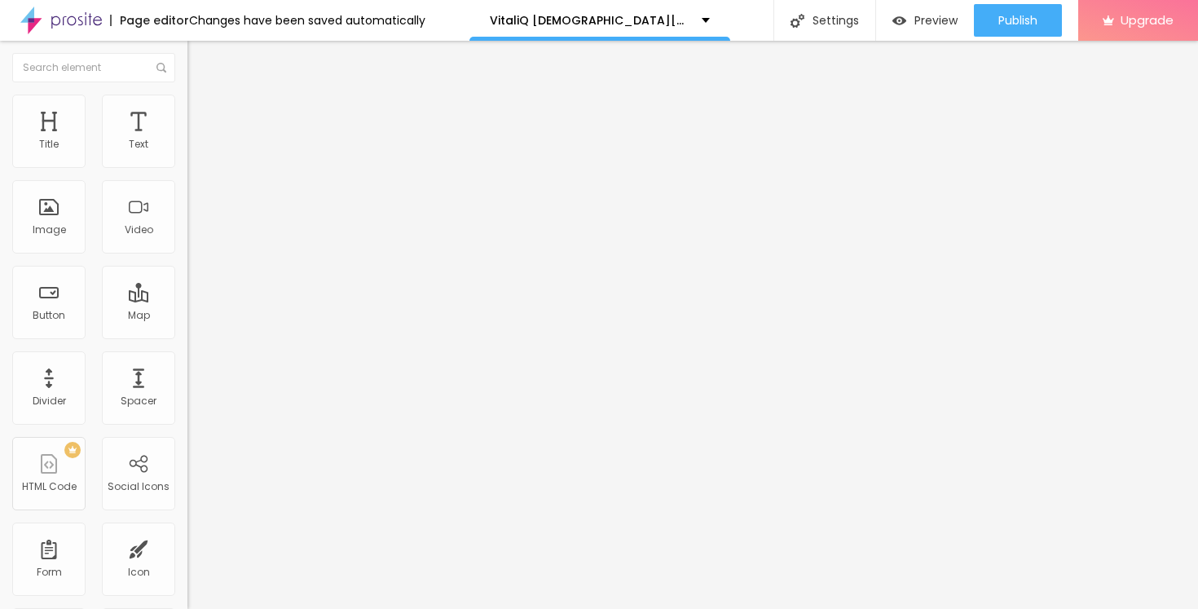
click at [187, 111] on li "Style" at bounding box center [280, 103] width 187 height 16
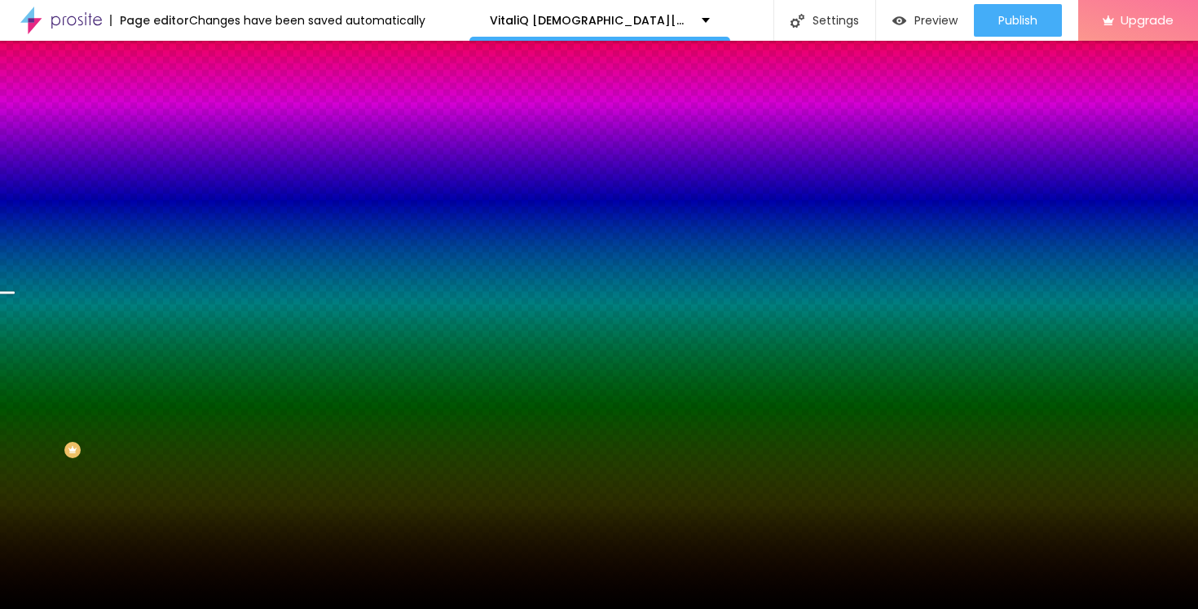
click at [275, 147] on img at bounding box center [280, 142] width 10 height 10
click at [187, 222] on div at bounding box center [280, 222] width 187 height 0
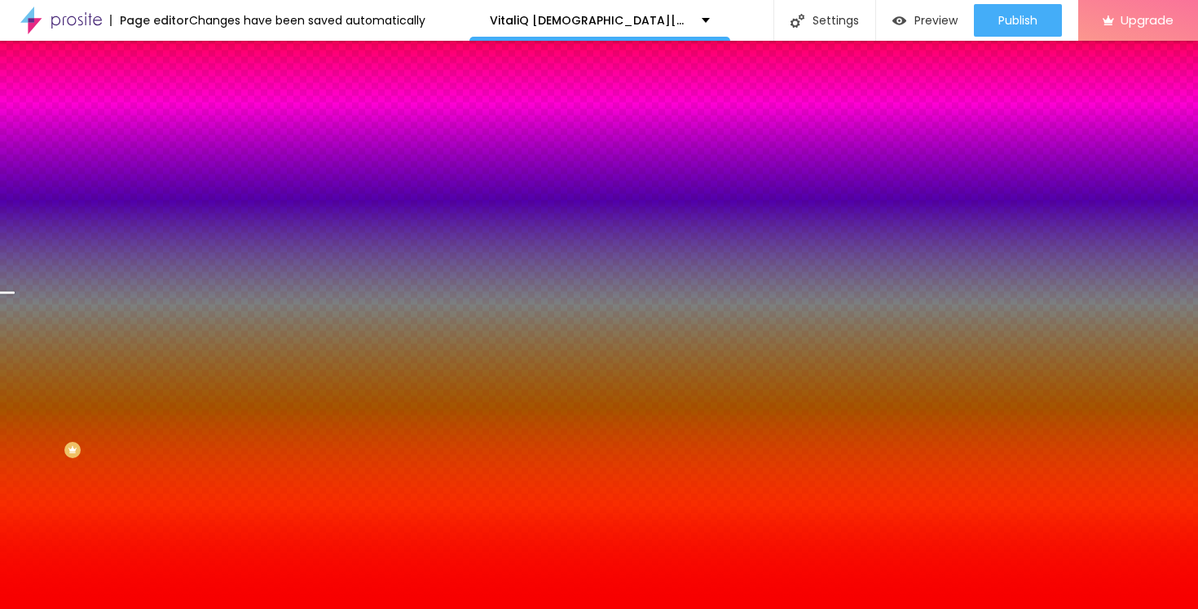
drag, startPoint x: 54, startPoint y: 327, endPoint x: 152, endPoint y: 322, distance: 98.7
click at [187, 238] on div at bounding box center [280, 238] width 187 height 0
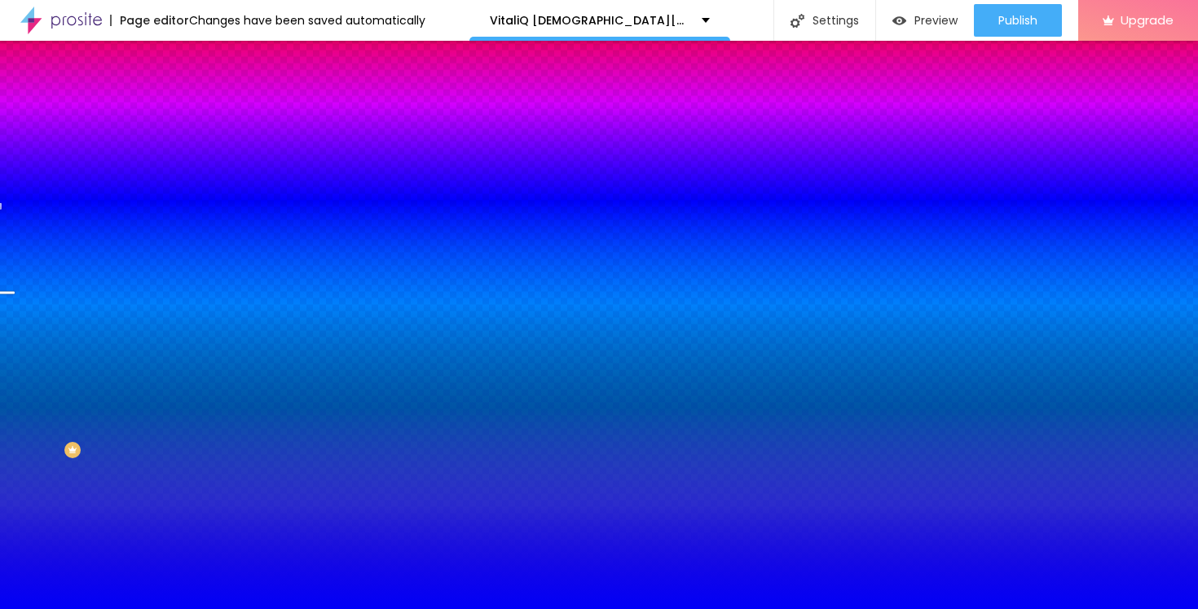
drag, startPoint x: 142, startPoint y: 349, endPoint x: 147, endPoint y: 357, distance: 9.3
click at [147, 357] on div at bounding box center [599, 304] width 1198 height 609
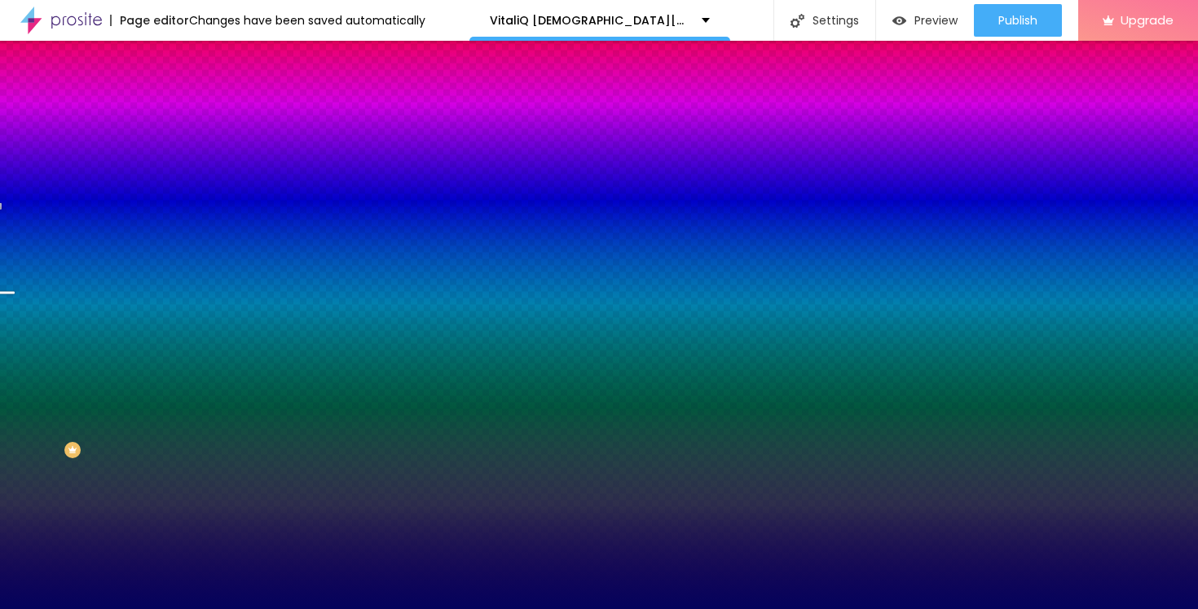
type input "#030259"
drag, startPoint x: 118, startPoint y: 340, endPoint x: 130, endPoint y: 397, distance: 58.2
click at [130, 397] on div at bounding box center [599, 304] width 1198 height 609
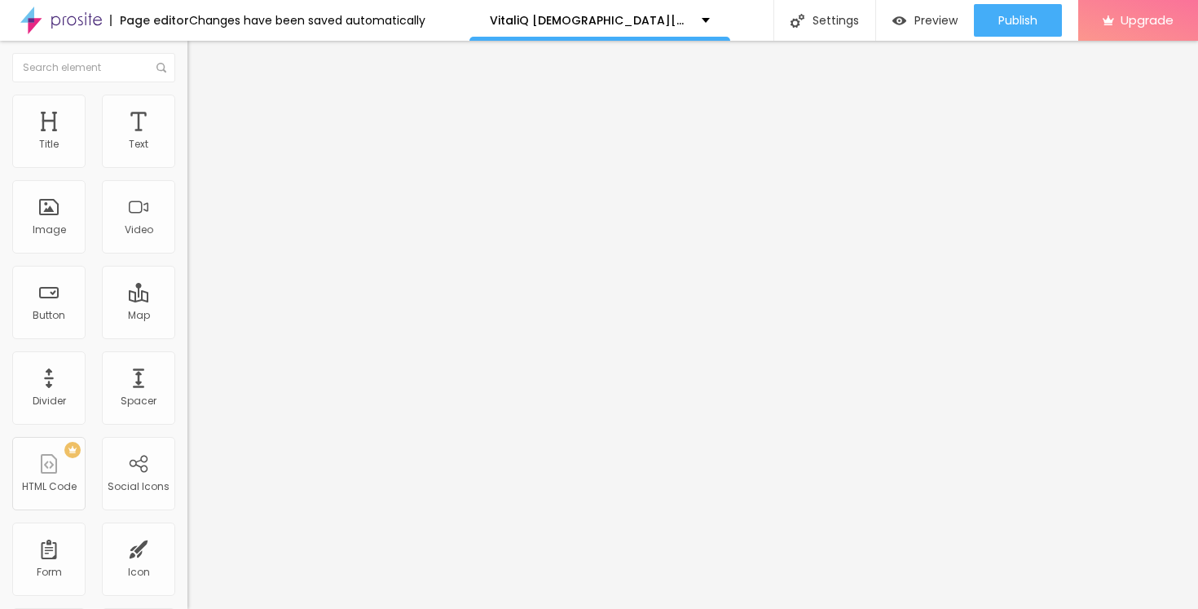
click at [202, 111] on span "Style" at bounding box center [214, 106] width 24 height 14
click at [187, 108] on li "Style" at bounding box center [280, 103] width 187 height 16
click at [202, 110] on span "Style" at bounding box center [214, 106] width 24 height 14
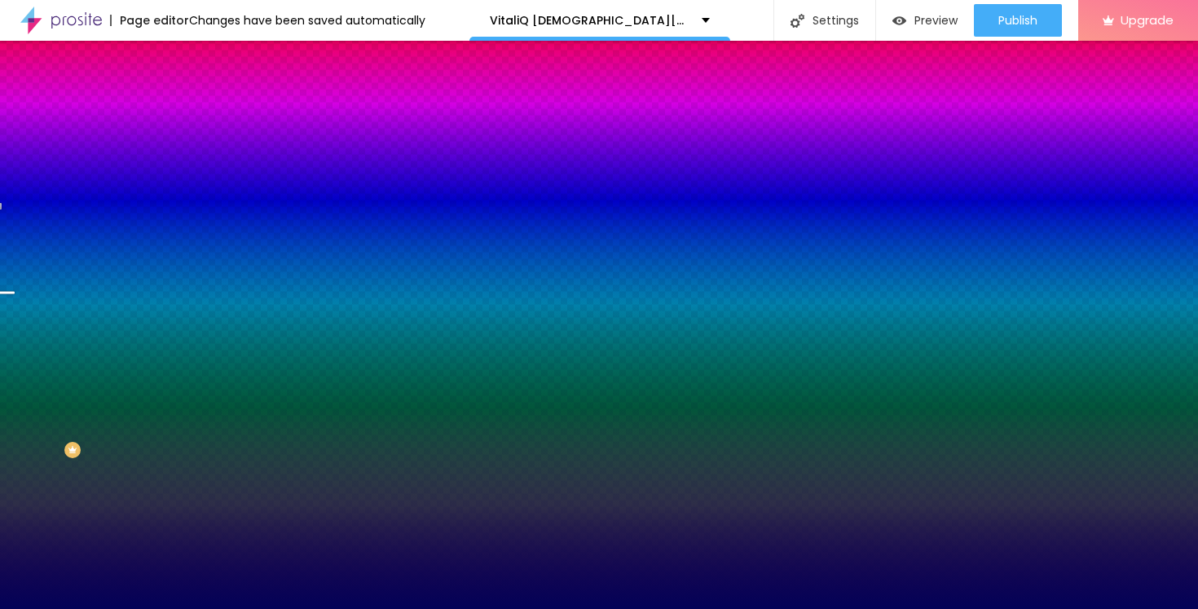
click at [187, 222] on div at bounding box center [280, 222] width 187 height 0
click at [194, 217] on icon "button" at bounding box center [199, 210] width 11 height 11
click at [187, 150] on span "Add image" at bounding box center [220, 143] width 67 height 14
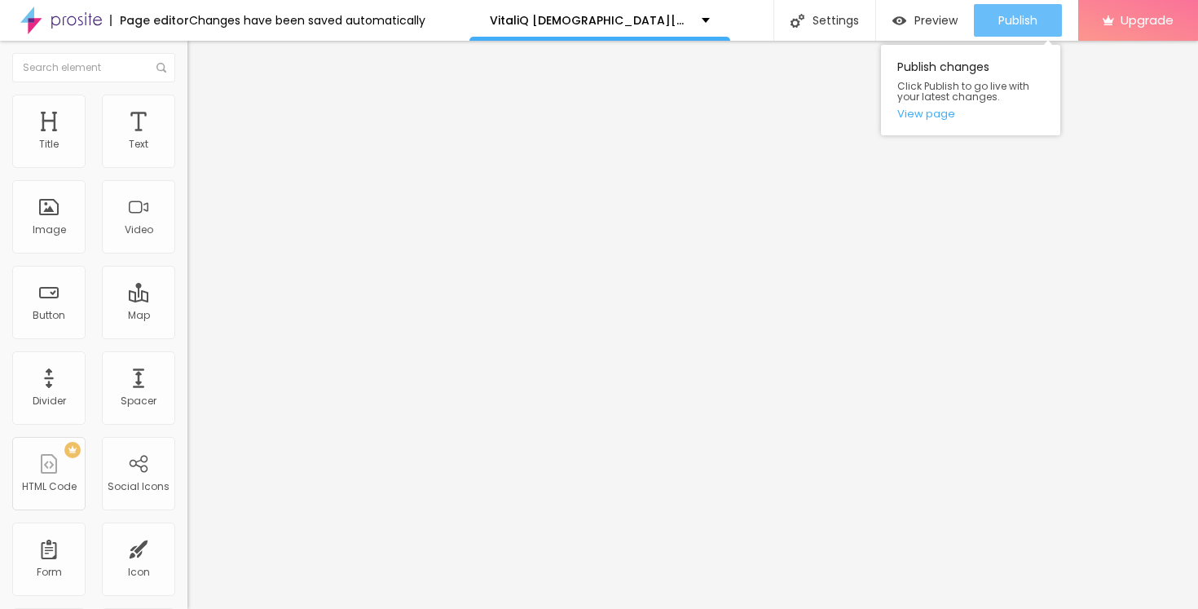
click at [1009, 15] on span "Publish" at bounding box center [1017, 20] width 39 height 13
click at [915, 115] on link "View page" at bounding box center [970, 113] width 147 height 11
